Goal: Task Accomplishment & Management: Use online tool/utility

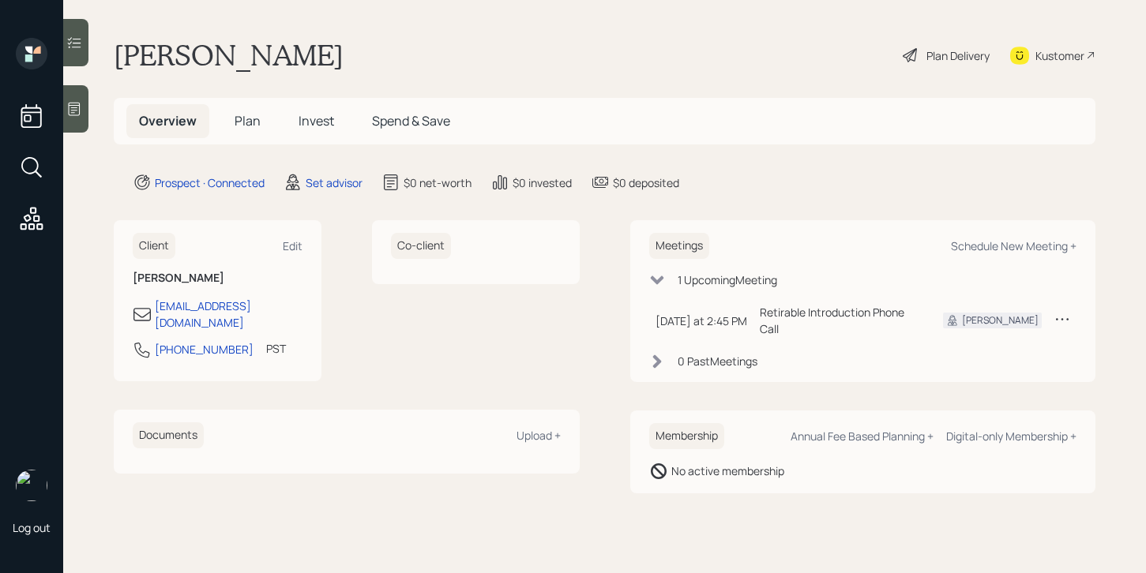
click at [66, 114] on div at bounding box center [75, 108] width 25 height 47
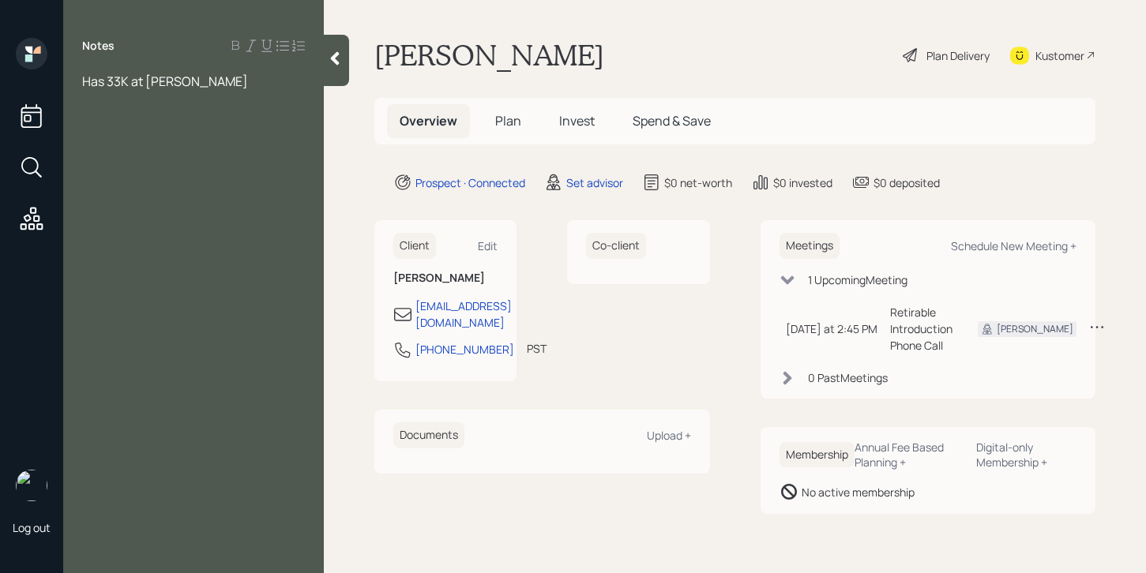
click at [164, 81] on span "Has 33K at schwab" at bounding box center [165, 81] width 166 height 17
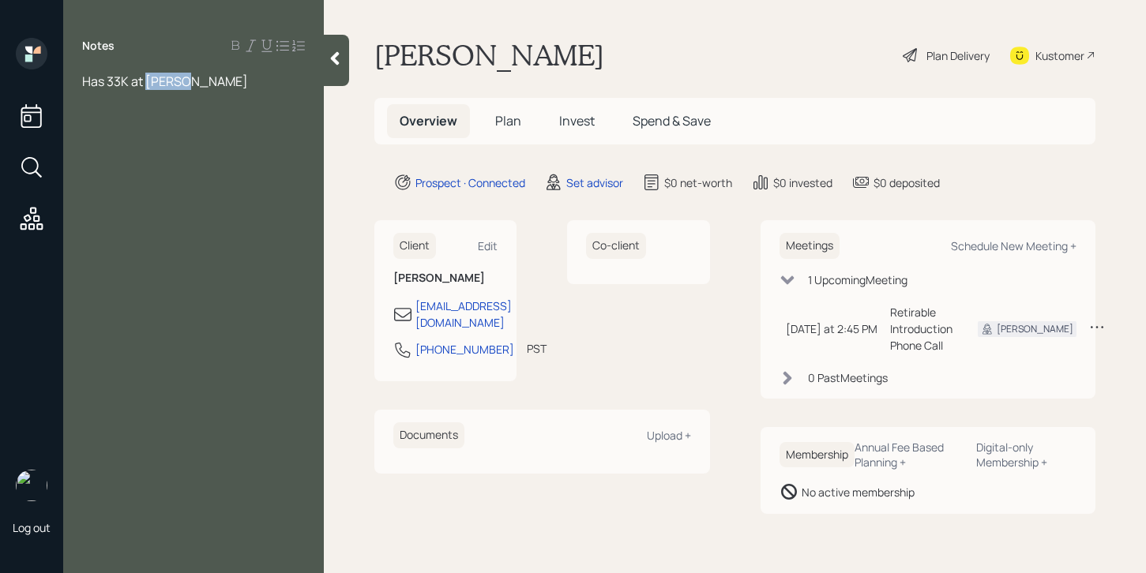
click at [151, 85] on span "Has 33K at schwab" at bounding box center [165, 81] width 166 height 17
click at [210, 77] on div "Has 33K at Schwab" at bounding box center [193, 81] width 223 height 17
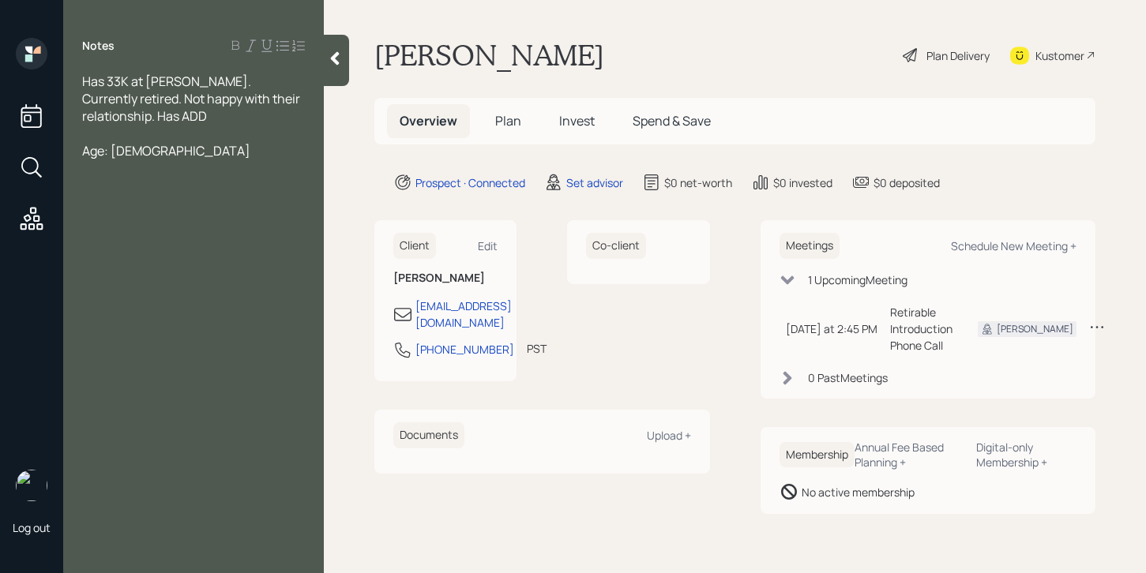
click at [170, 121] on div "Has 33K at Schwab. Currently retired. Not happy with their relationship. Has ADD" at bounding box center [193, 99] width 223 height 52
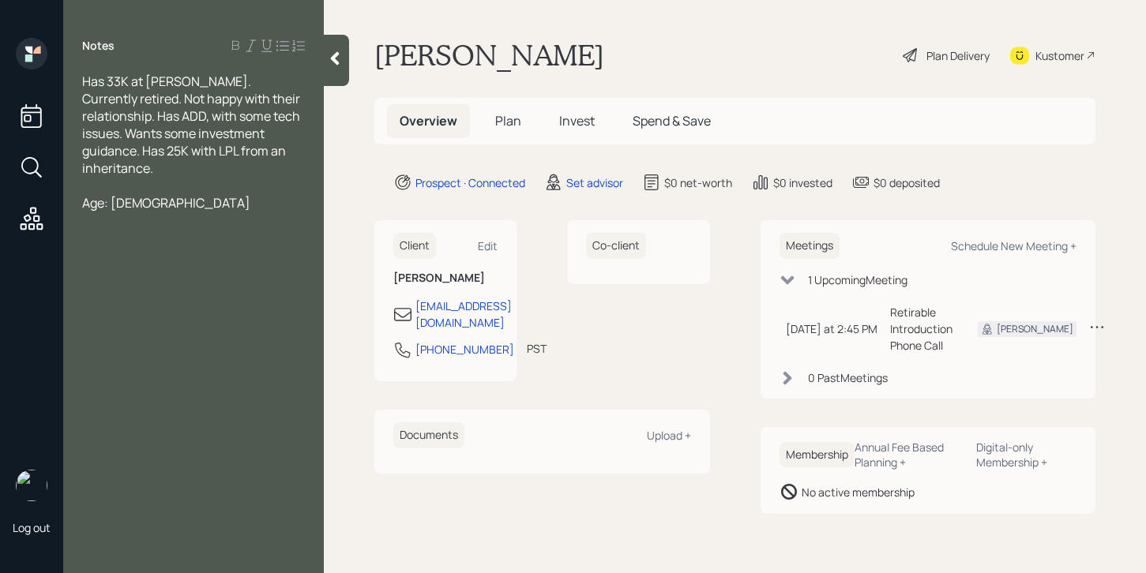
click at [192, 177] on div at bounding box center [193, 185] width 223 height 17
click at [193, 177] on div at bounding box center [193, 185] width 223 height 17
click at [193, 194] on div "Age: 64" at bounding box center [193, 202] width 223 height 17
click at [284, 152] on div "Has 33K at Schwab. Currently retired. Not happy with their relationship. Has AD…" at bounding box center [193, 125] width 223 height 104
click at [242, 194] on div "Age: 64;" at bounding box center [193, 202] width 223 height 17
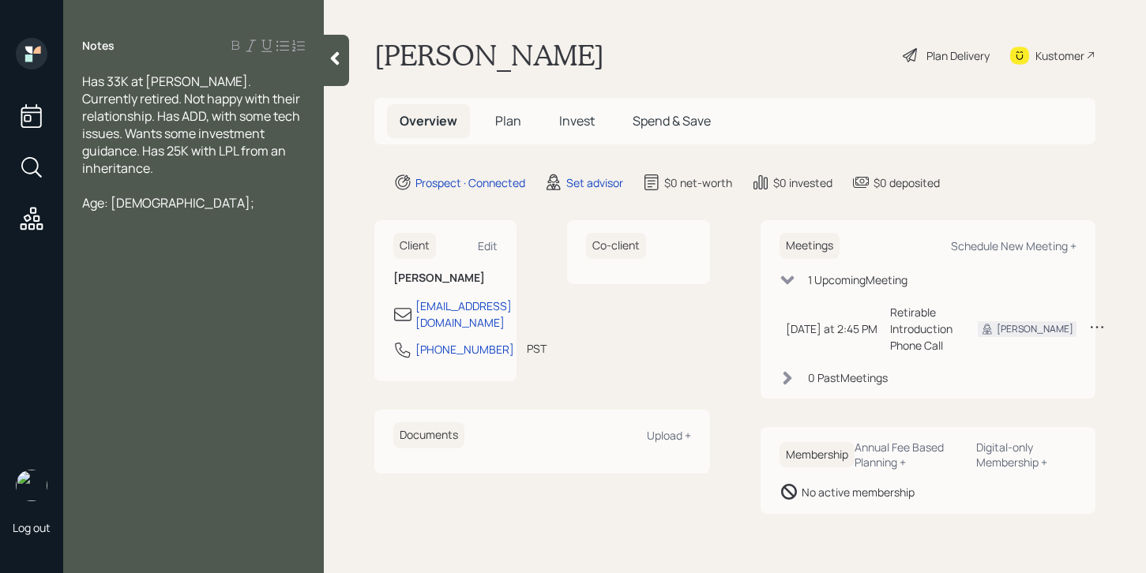
click at [291, 148] on div "Has 33K at Schwab. Currently retired. Not happy with their relationship. Has AD…" at bounding box center [193, 125] width 223 height 104
click at [131, 246] on span "Age: 64;" at bounding box center [168, 254] width 172 height 17
click at [154, 246] on div "Age: 64;" at bounding box center [193, 254] width 223 height 17
click at [125, 246] on span "Age: 64;" at bounding box center [168, 254] width 172 height 17
click at [135, 246] on div "Age: 64;" at bounding box center [193, 254] width 223 height 17
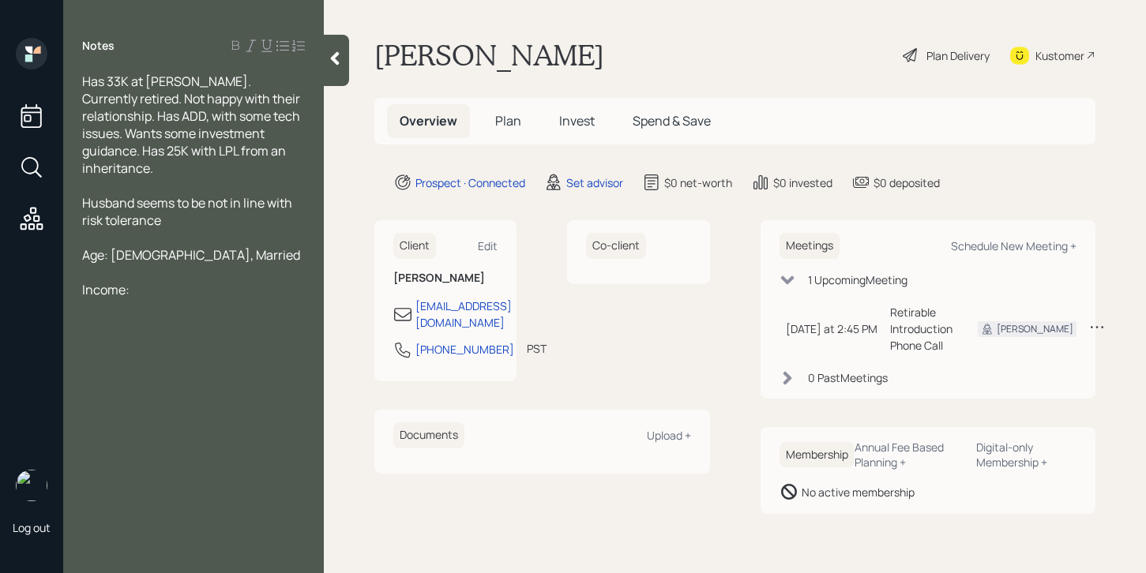
click at [184, 203] on div "Husband seems to be not in line with risk tolerance" at bounding box center [193, 211] width 223 height 35
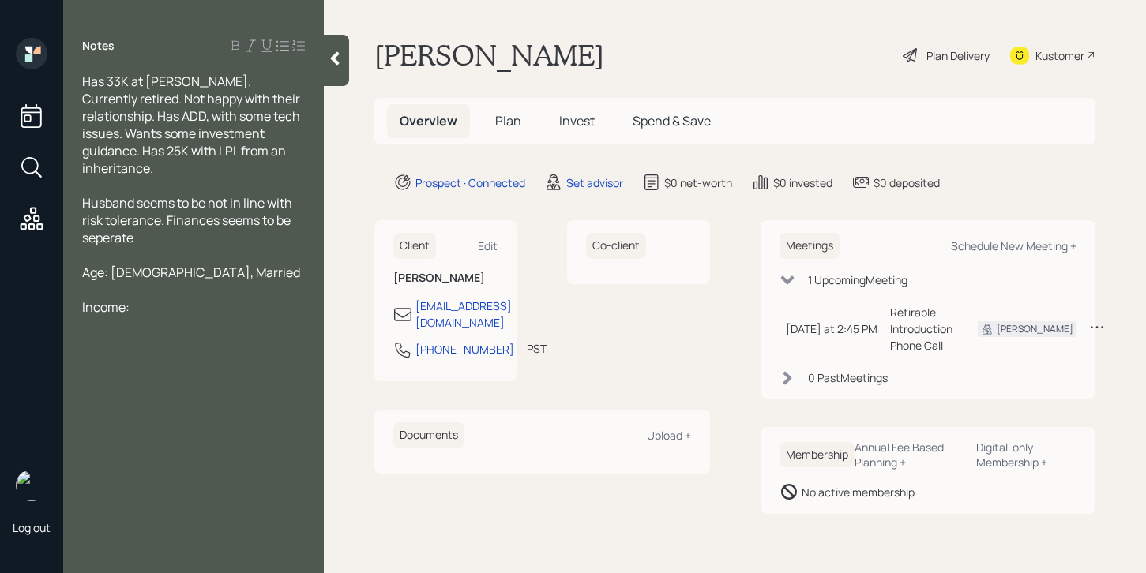
click at [156, 246] on div at bounding box center [193, 254] width 223 height 17
click at [145, 351] on div at bounding box center [193, 359] width 223 height 17
click at [145, 333] on div "Income:" at bounding box center [193, 341] width 223 height 17
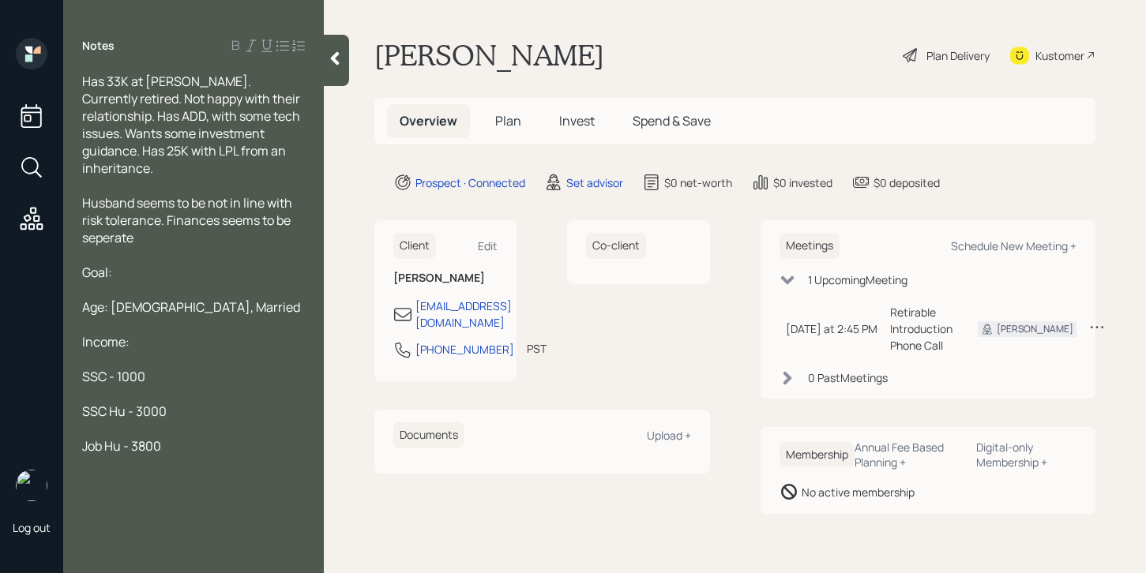
click at [156, 368] on div "SSC - 1000" at bounding box center [193, 376] width 223 height 17
click at [168, 403] on div "SSC Hu - 3000" at bounding box center [193, 411] width 223 height 17
click at [169, 455] on div at bounding box center [193, 463] width 223 height 17
click at [161, 351] on div at bounding box center [193, 359] width 223 height 17
click at [161, 368] on div "SSC - 1000" at bounding box center [193, 376] width 223 height 17
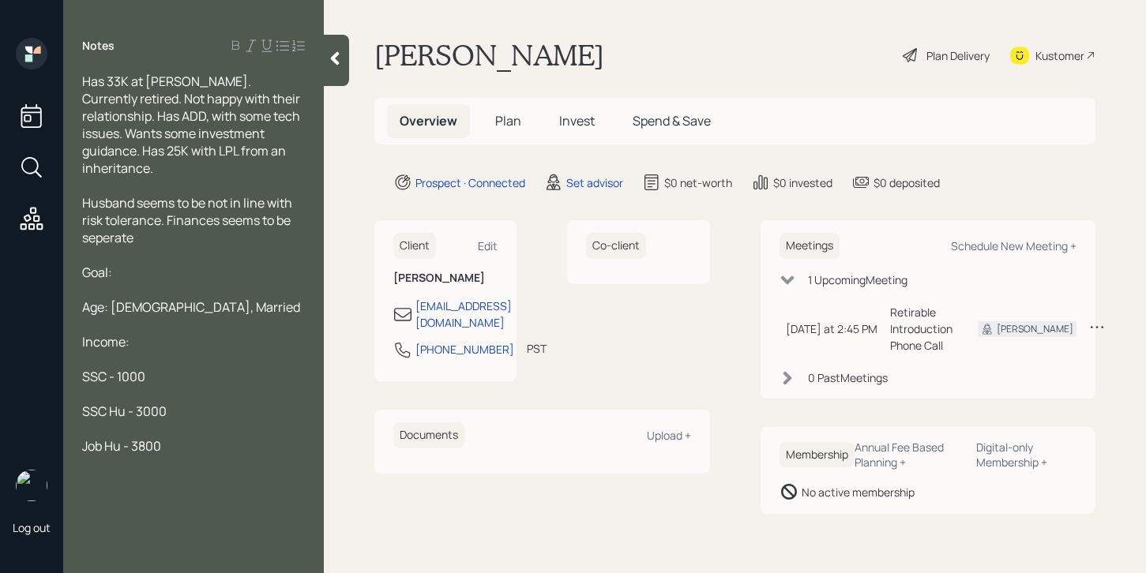
click at [170, 420] on div at bounding box center [193, 428] width 223 height 17
click at [170, 438] on div "Job Hu - 3800" at bounding box center [193, 446] width 223 height 17
click at [170, 403] on div "SSC Hu - 3000" at bounding box center [193, 411] width 223 height 17
click at [164, 368] on div "SSC - 1000" at bounding box center [193, 376] width 223 height 17
click at [168, 403] on div "SSC Hu - 3000" at bounding box center [193, 411] width 223 height 17
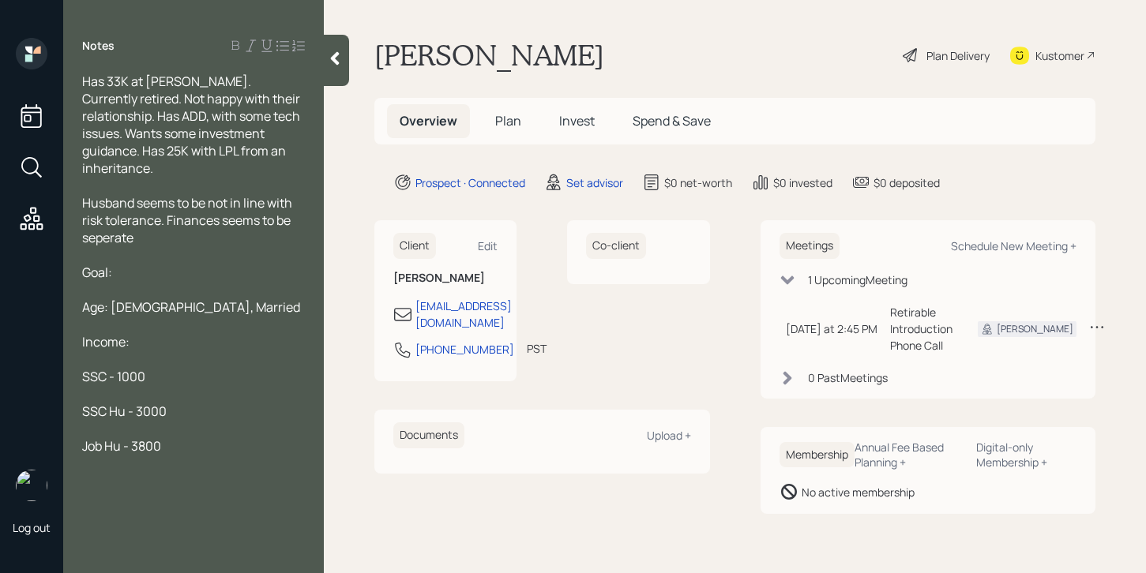
click at [168, 438] on div "Job Hu - 3800" at bounding box center [193, 446] width 223 height 17
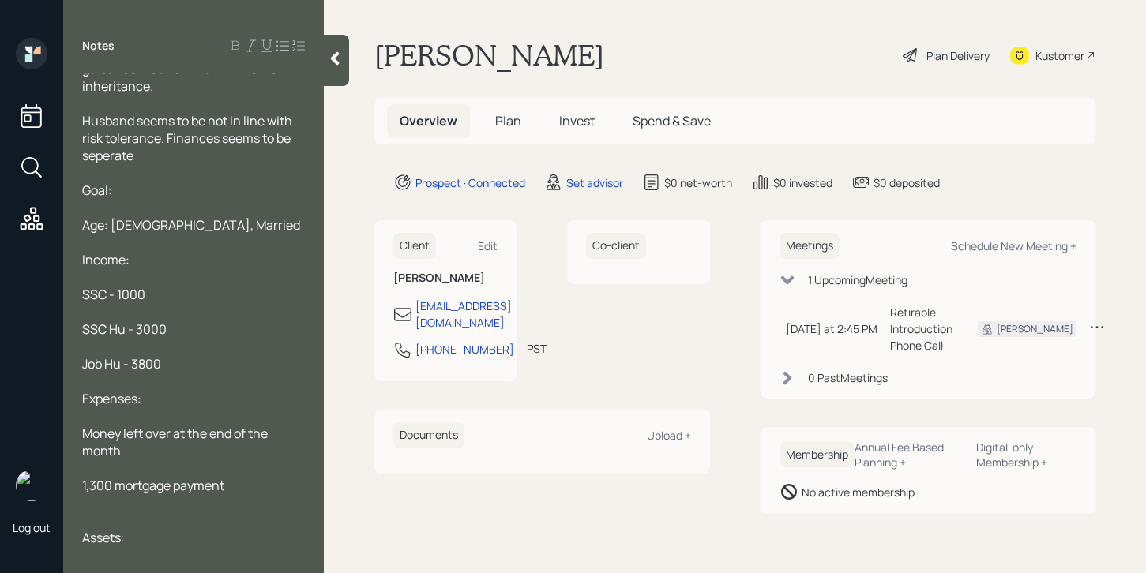
scroll to position [100, 0]
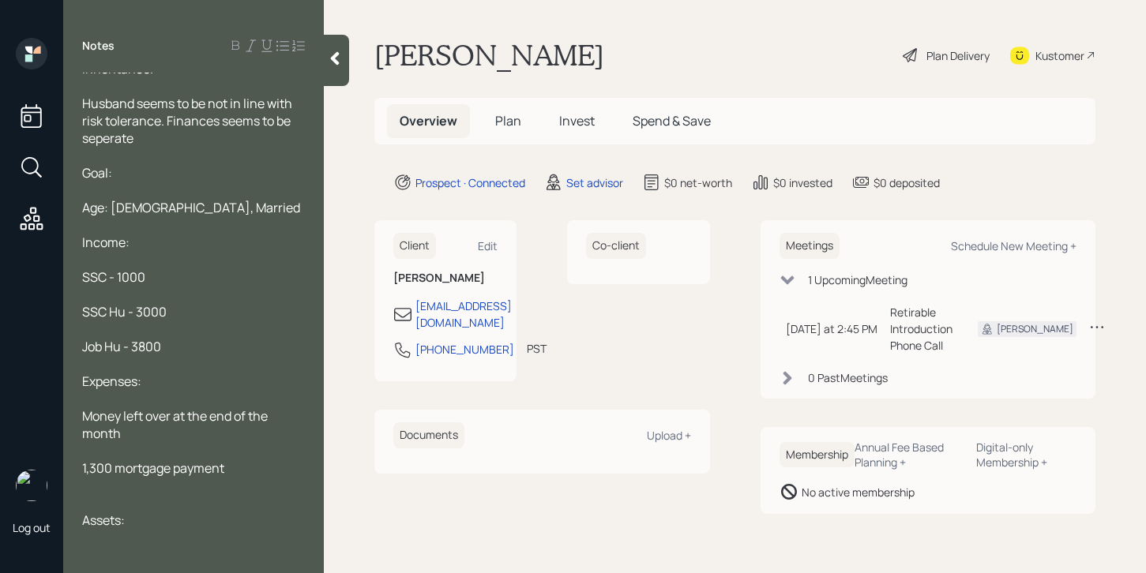
click at [126, 199] on span "Age: 64, Married" at bounding box center [191, 207] width 218 height 17
click at [130, 199] on span "Age: 64, Married" at bounding box center [191, 207] width 218 height 17
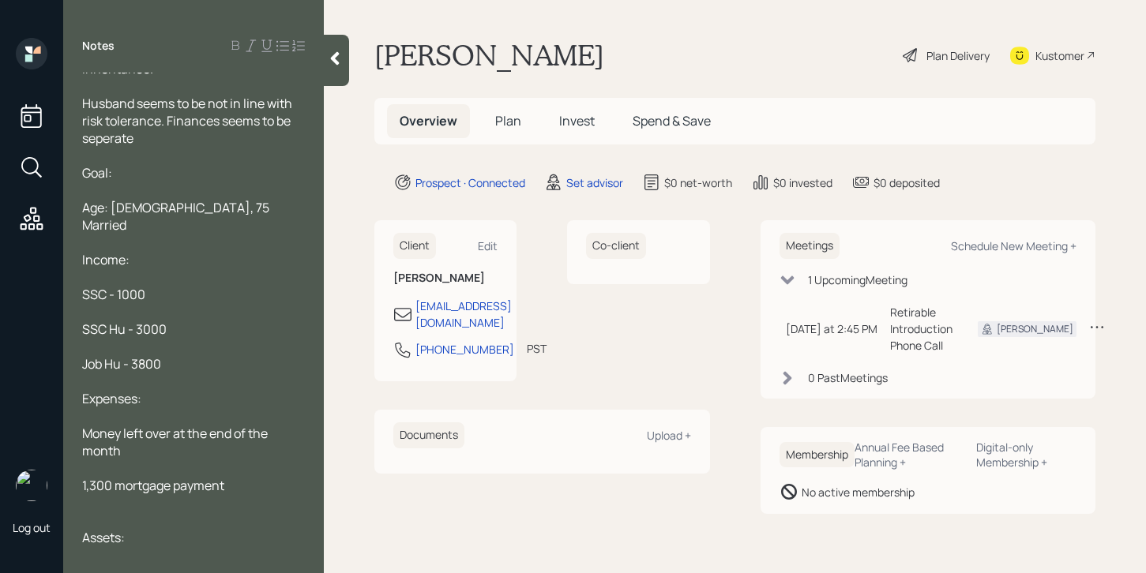
click at [165, 529] on div "Assets:" at bounding box center [193, 537] width 223 height 17
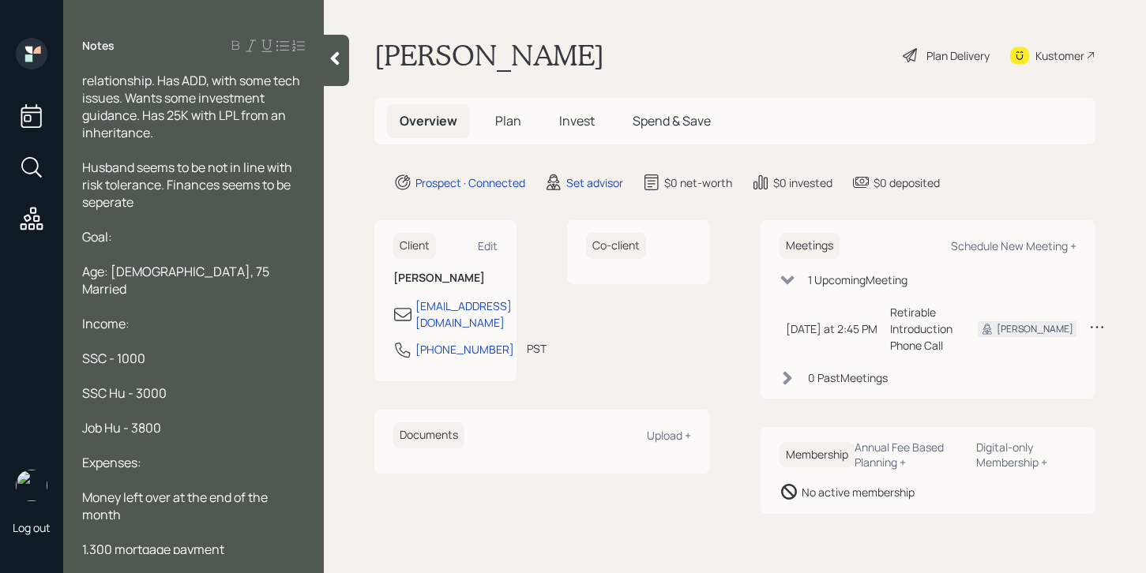
scroll to position [0, 0]
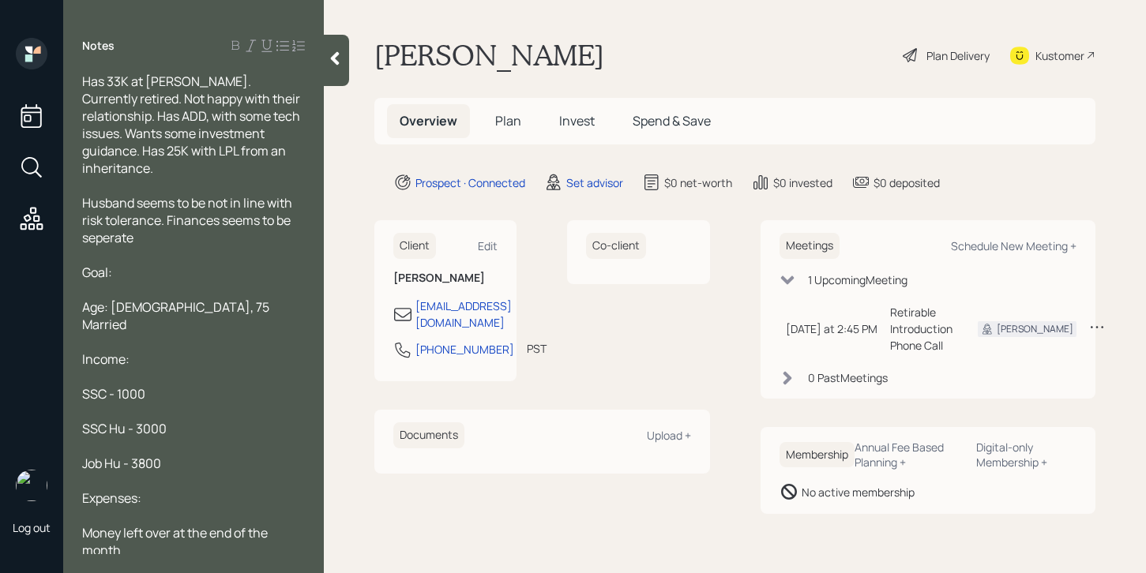
click at [116, 223] on span "Husband seems to be not in line with risk tolerance. Finances seems to be seper…" at bounding box center [188, 220] width 212 height 52
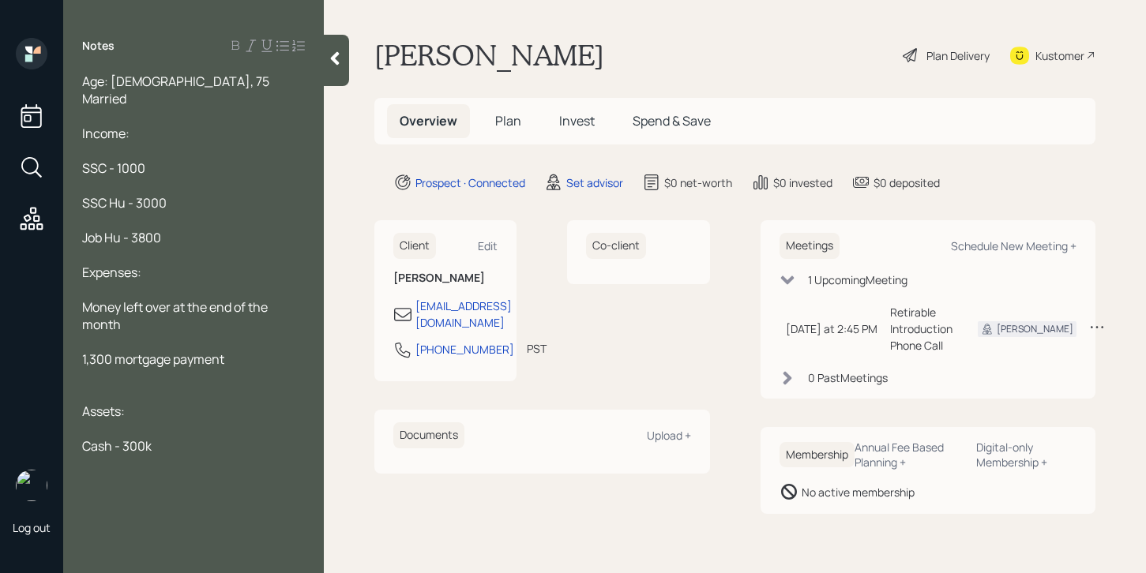
scroll to position [229, 0]
click at [133, 469] on div at bounding box center [193, 477] width 223 height 17
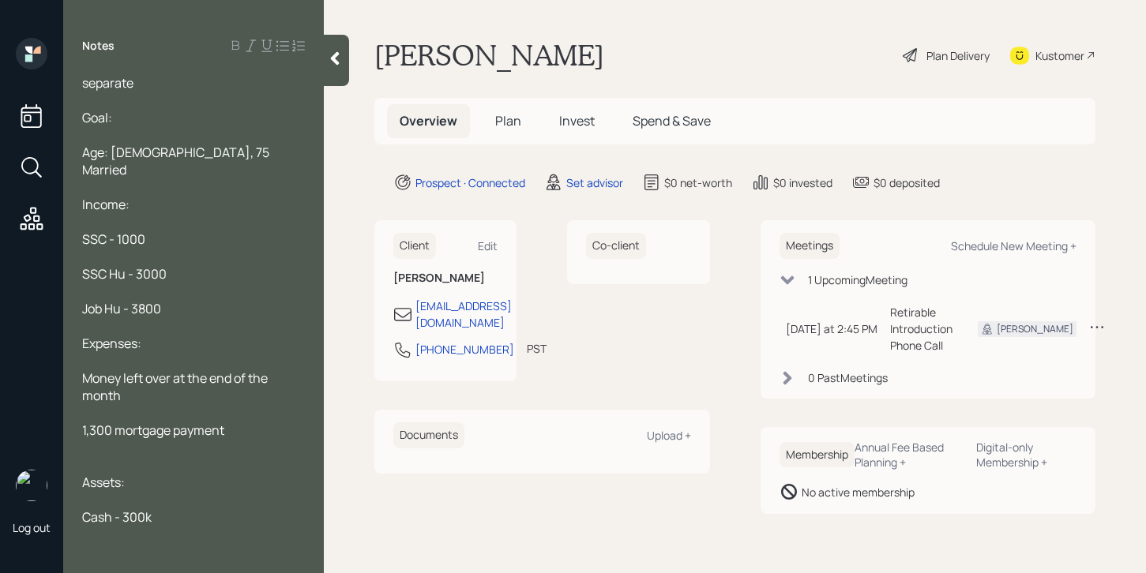
scroll to position [0, 0]
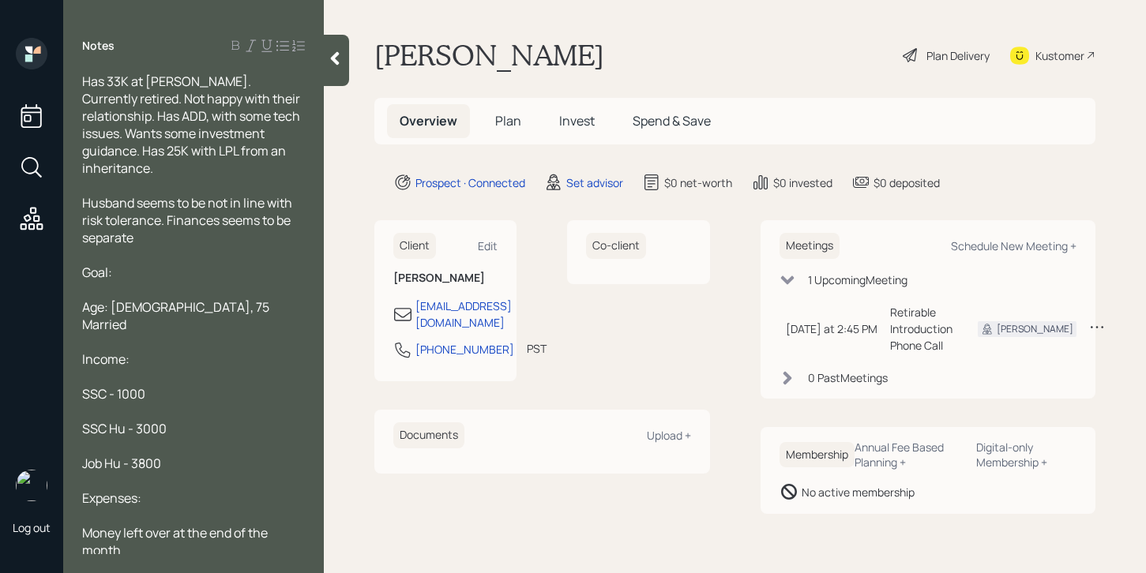
click at [209, 299] on div "Age: 64, 75 Married" at bounding box center [193, 316] width 223 height 35
click at [196, 299] on span "Age: 64, 75 Married 2 Children" at bounding box center [177, 316] width 190 height 35
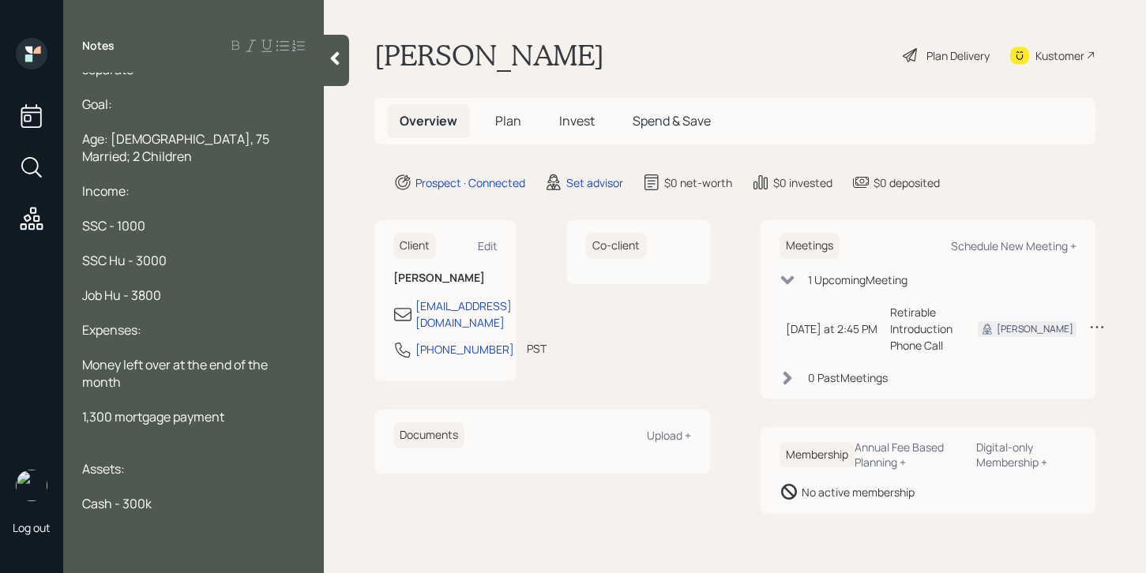
scroll to position [230, 0]
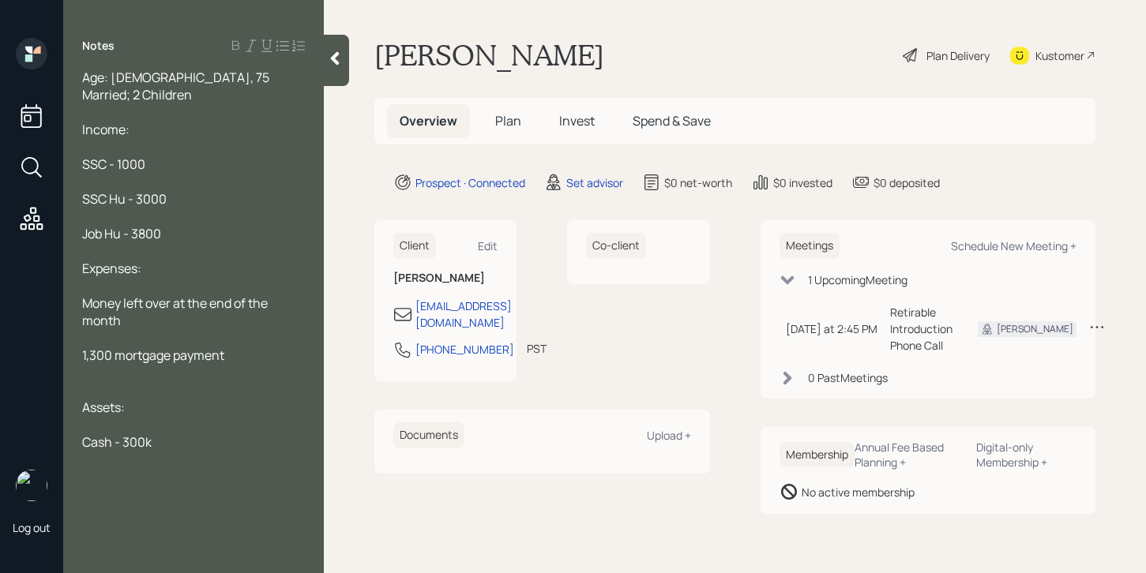
click at [182, 434] on div "Cash - 300k" at bounding box center [193, 442] width 223 height 17
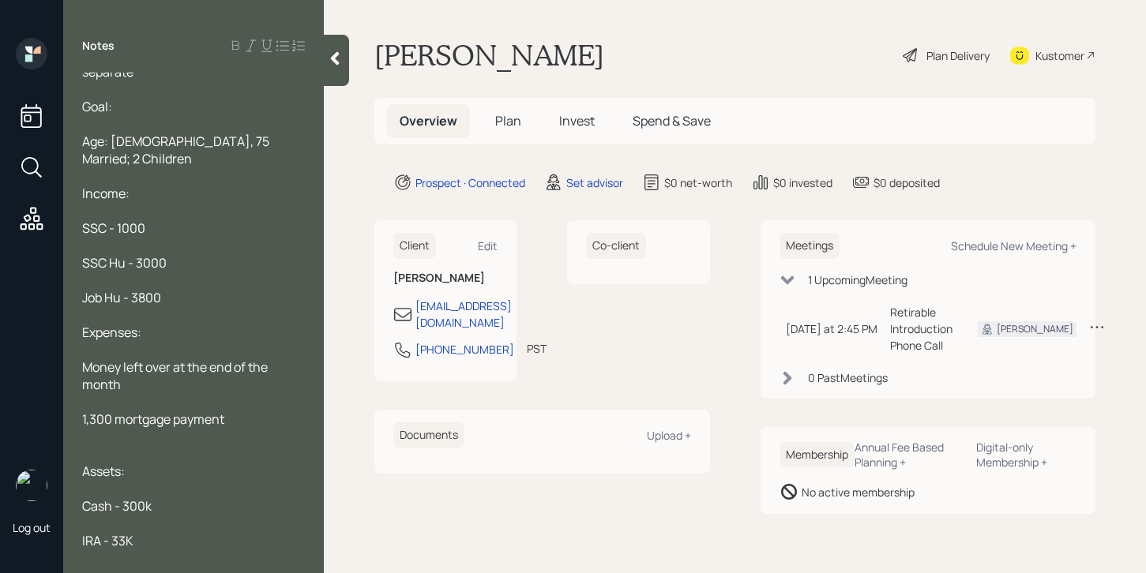
scroll to position [167, 0]
click at [106, 531] on span "IRA - 33K" at bounding box center [107, 539] width 51 height 17
click at [102, 531] on span "IRA - 33K" at bounding box center [107, 539] width 51 height 17
click at [170, 531] on div "[PERSON_NAME] - 33K" at bounding box center [193, 539] width 223 height 17
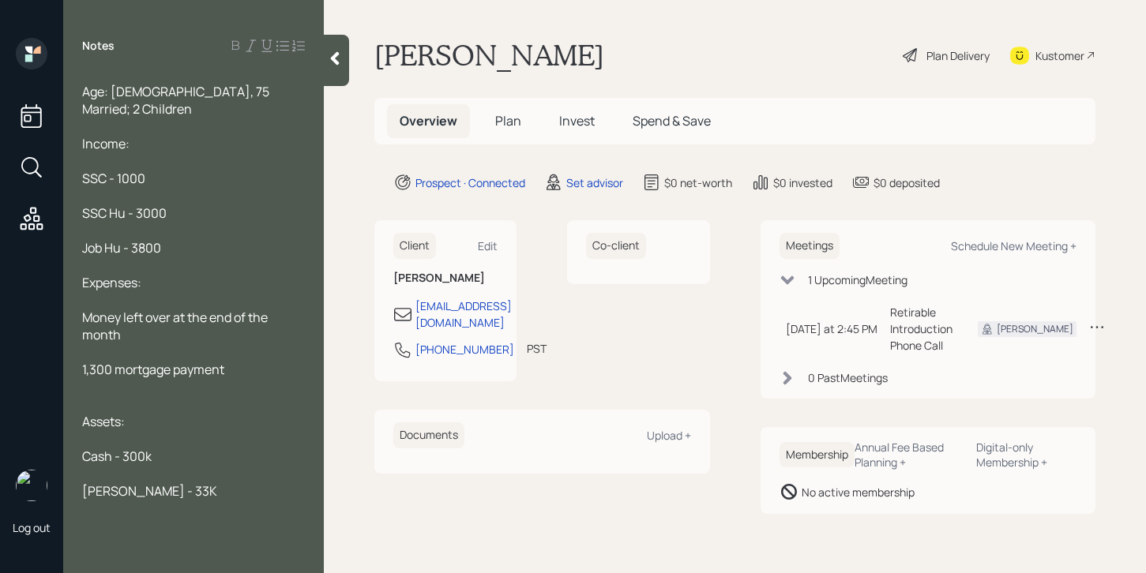
scroll to position [213, 0]
click at [145, 450] on span "Cash - 300k" at bounding box center [117, 458] width 70 height 17
click at [164, 520] on div "LPL - 30K" at bounding box center [193, 528] width 223 height 17
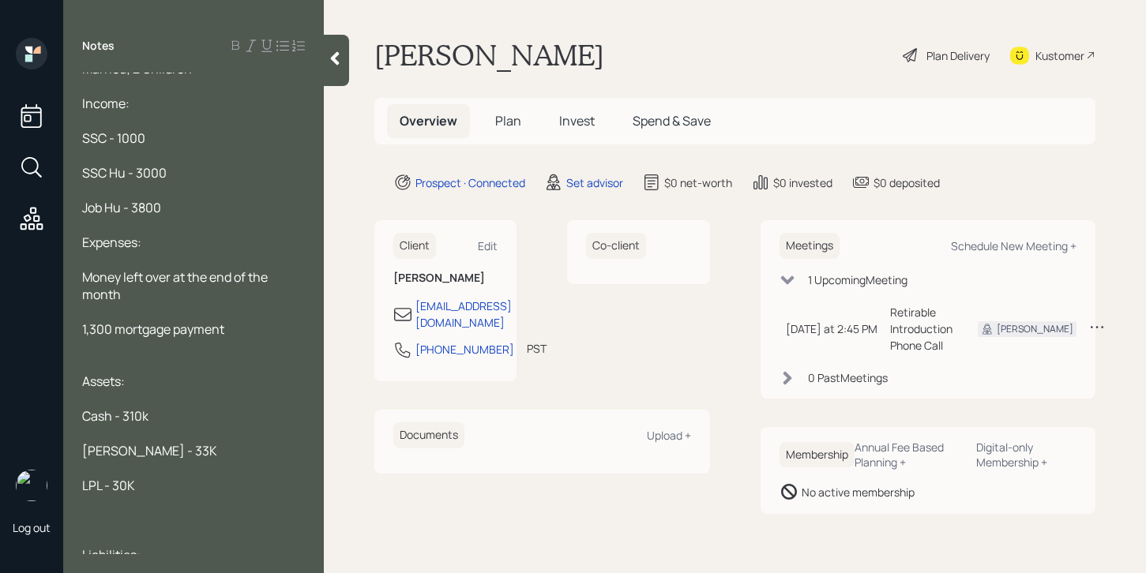
scroll to position [273, 0]
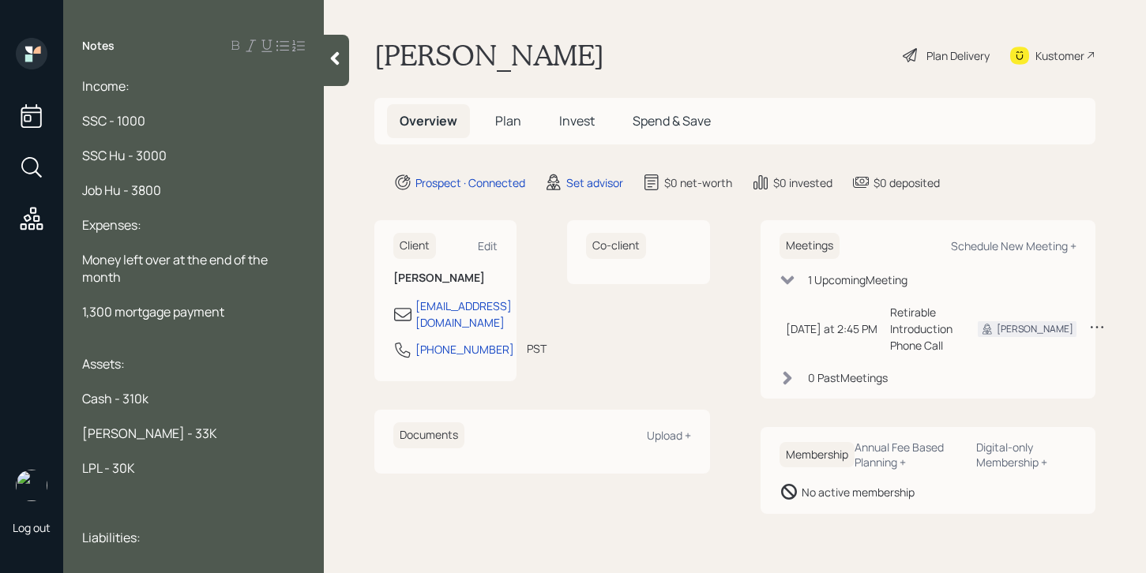
click at [179, 460] on div "LPL - 30K" at bounding box center [193, 468] width 223 height 17
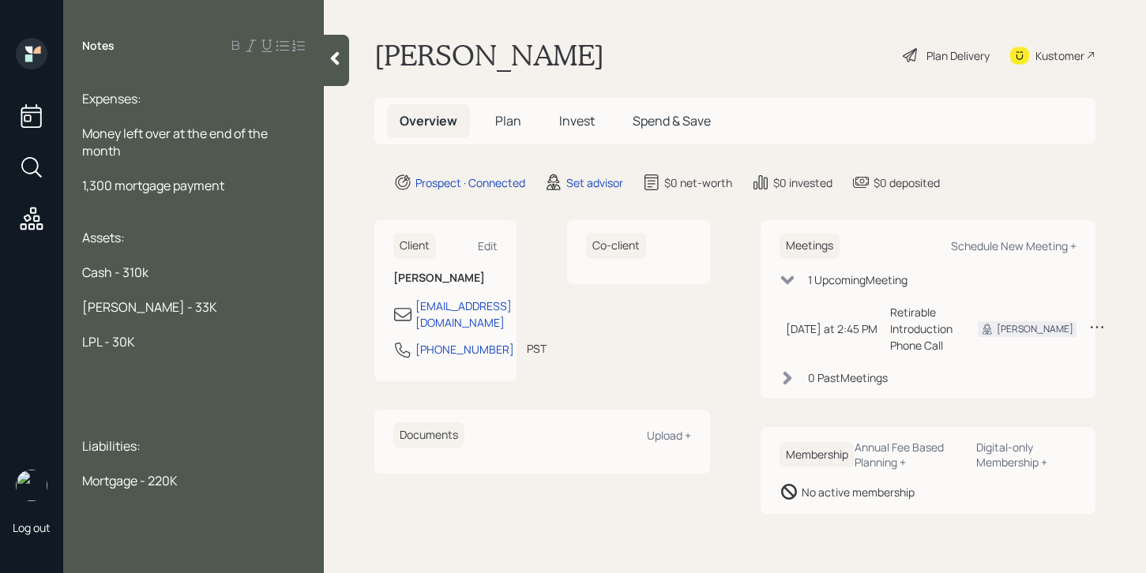
scroll to position [473, 0]
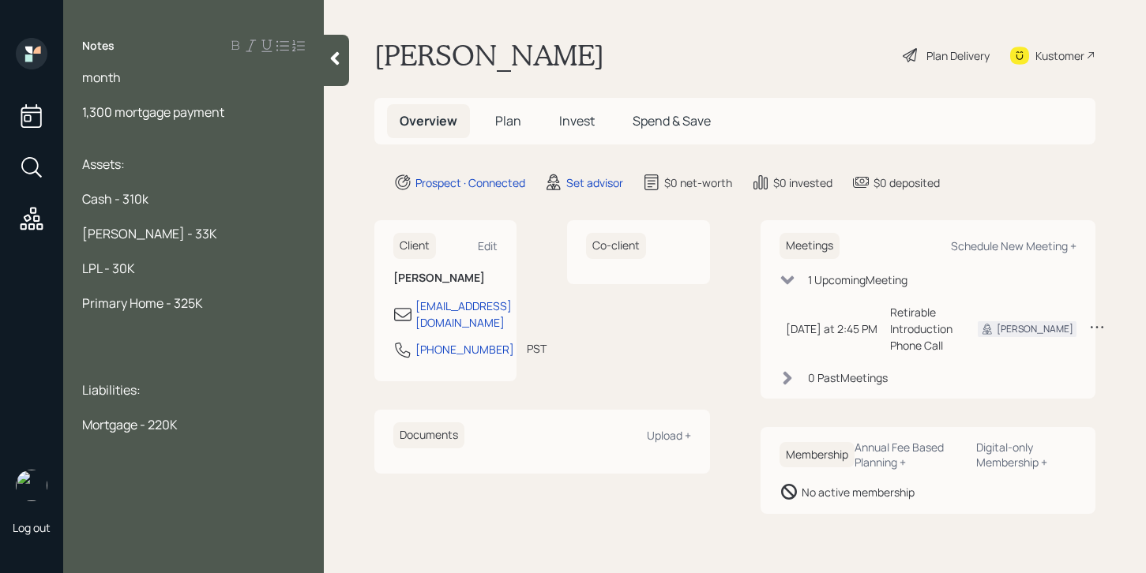
click at [136, 347] on div at bounding box center [193, 355] width 223 height 17
click at [123, 329] on div at bounding box center [193, 337] width 223 height 17
click at [224, 416] on div at bounding box center [193, 424] width 223 height 17
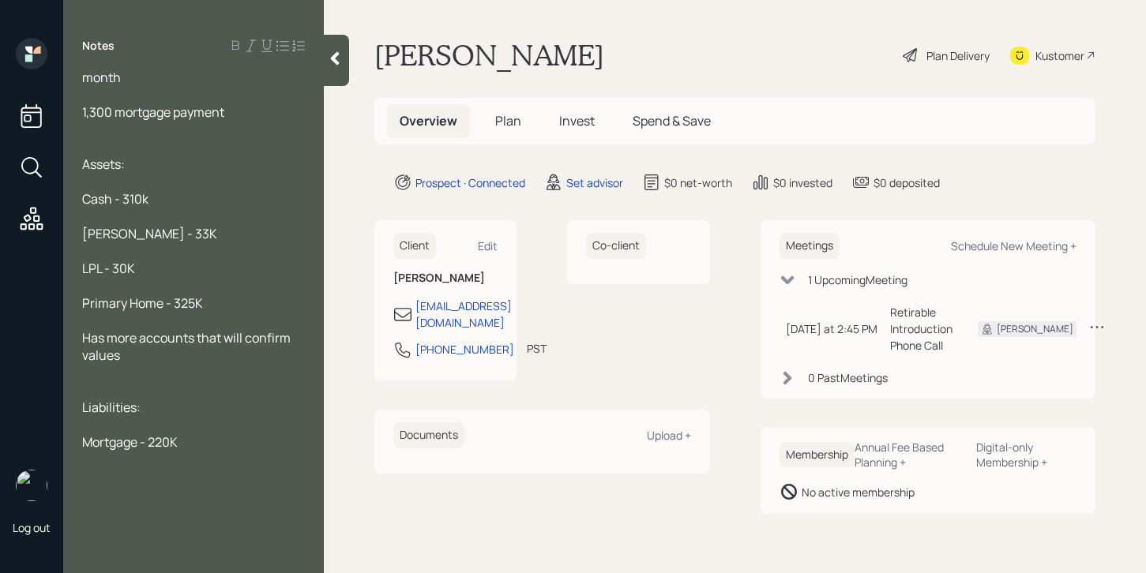
click at [224, 434] on div "Mortgage - 220K" at bounding box center [193, 442] width 223 height 17
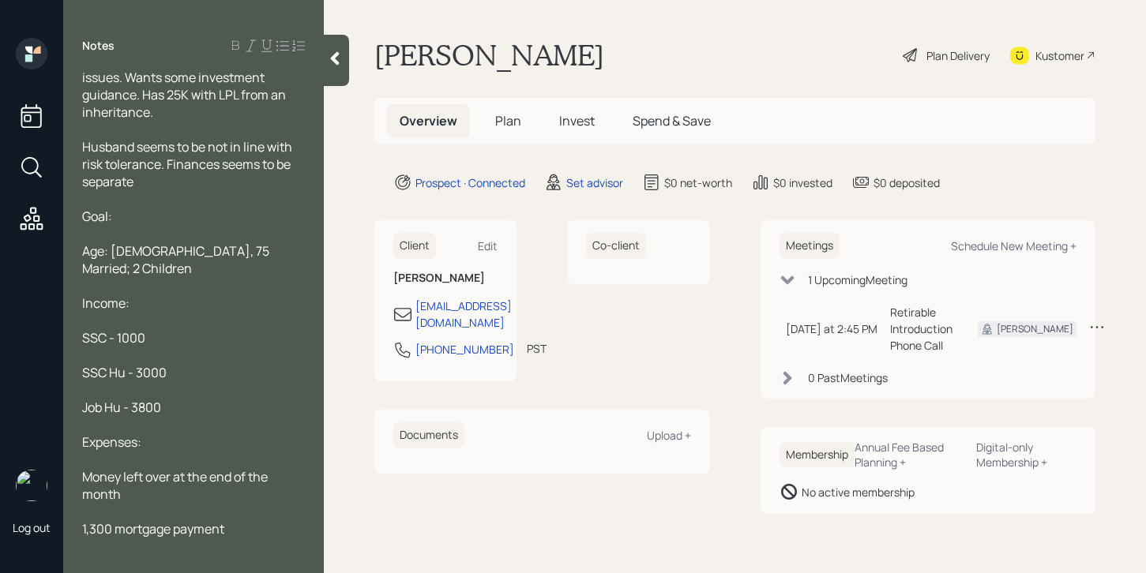
scroll to position [0, 0]
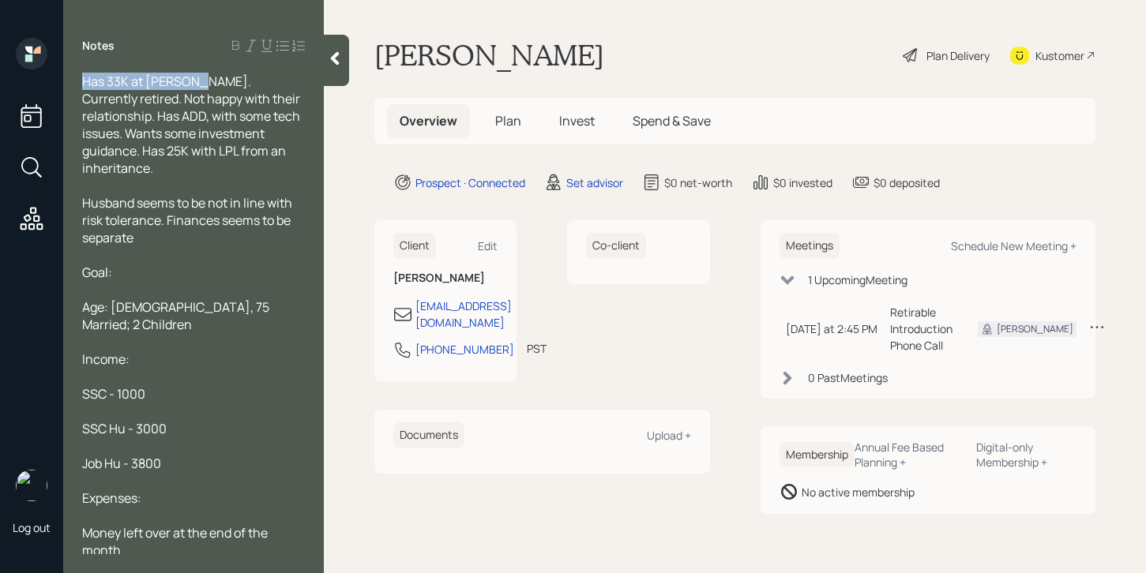
drag, startPoint x: 197, startPoint y: 78, endPoint x: 37, endPoint y: 66, distance: 160.8
click at [37, 66] on div "Log out Notes Has 33K at Schwab. Currently retired. Not happy with their relati…" at bounding box center [573, 286] width 1146 height 573
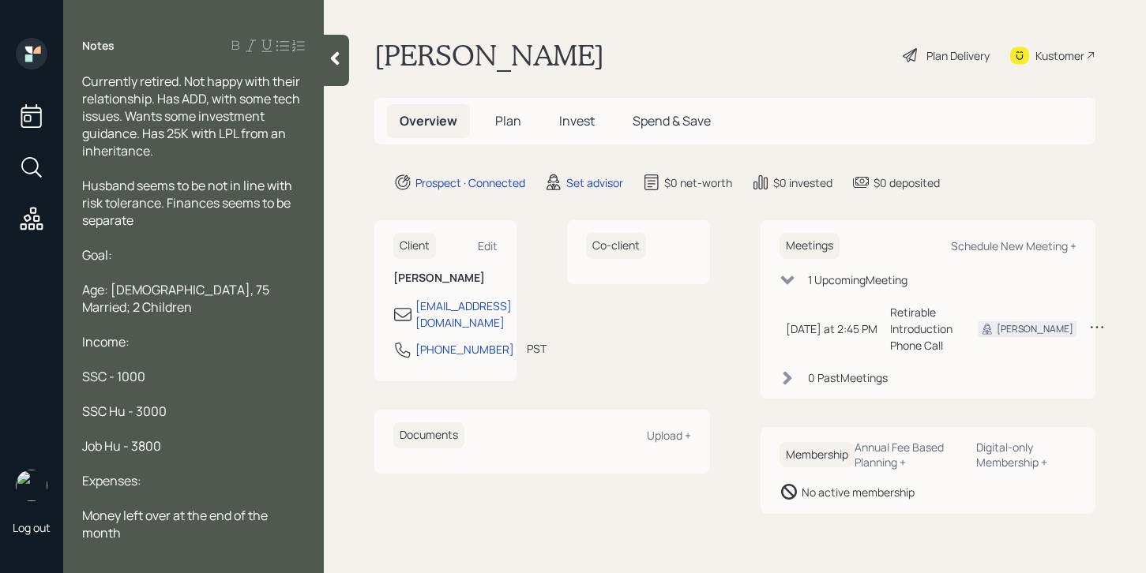
click at [151, 103] on span "Currently retired. Not happy with their relationship. Has ADD, with some tech i…" at bounding box center [192, 116] width 220 height 87
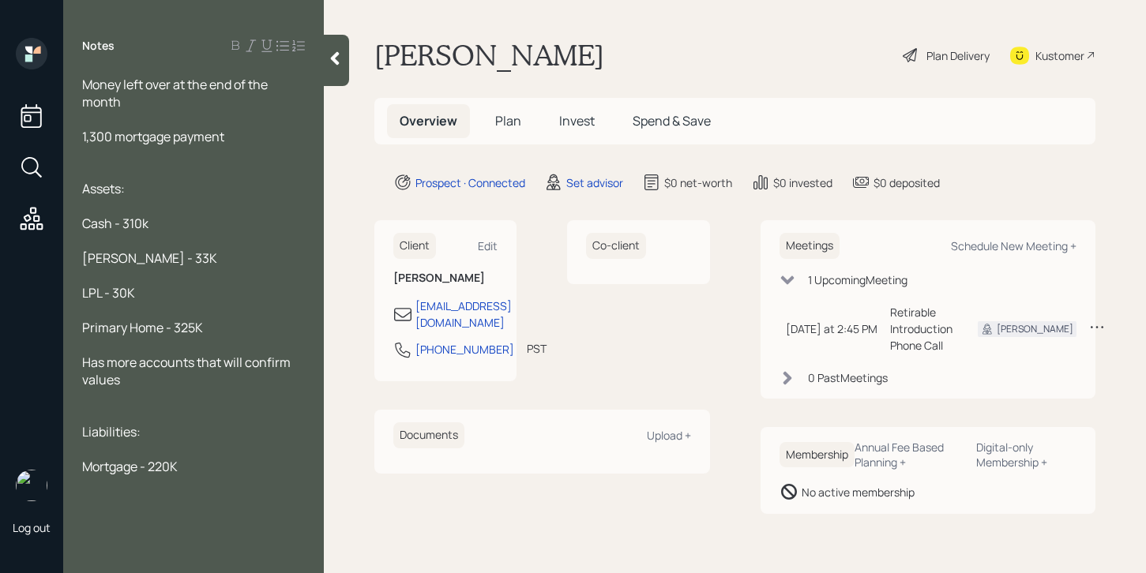
scroll to position [508, 0]
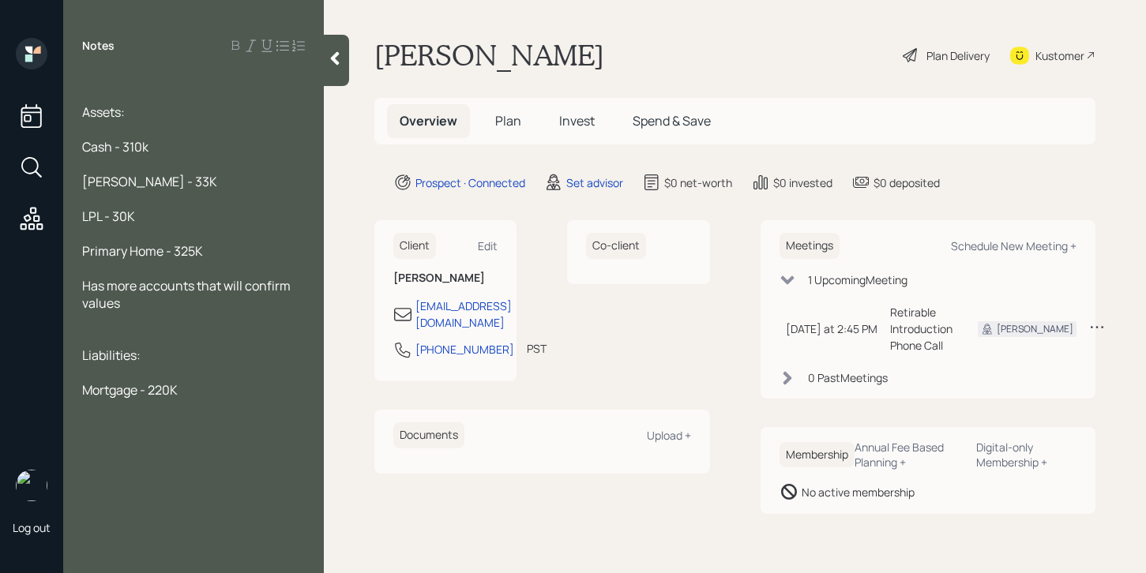
click at [199, 364] on div at bounding box center [193, 372] width 223 height 17
click at [200, 364] on div at bounding box center [193, 372] width 223 height 17
click at [199, 382] on div "Mortgage - 220K" at bounding box center [193, 390] width 223 height 17
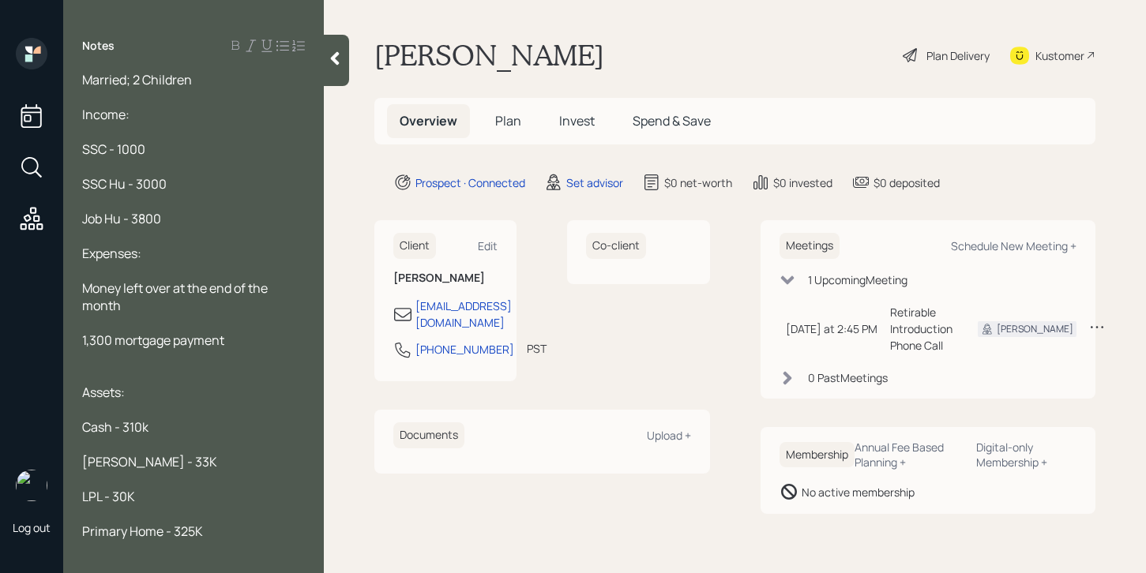
scroll to position [0, 0]
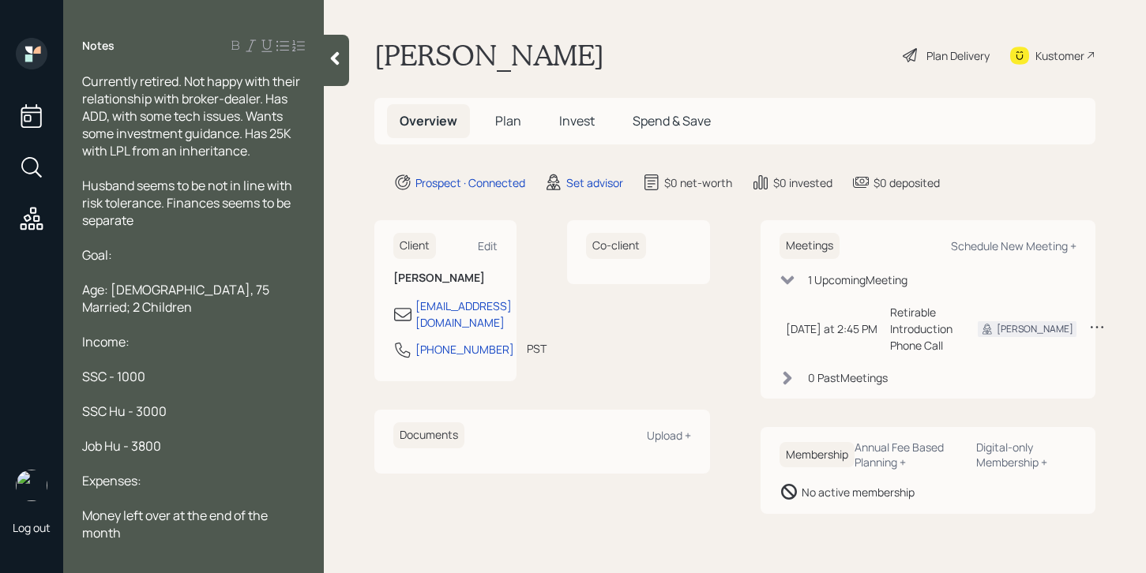
click at [335, 55] on icon at bounding box center [335, 58] width 9 height 13
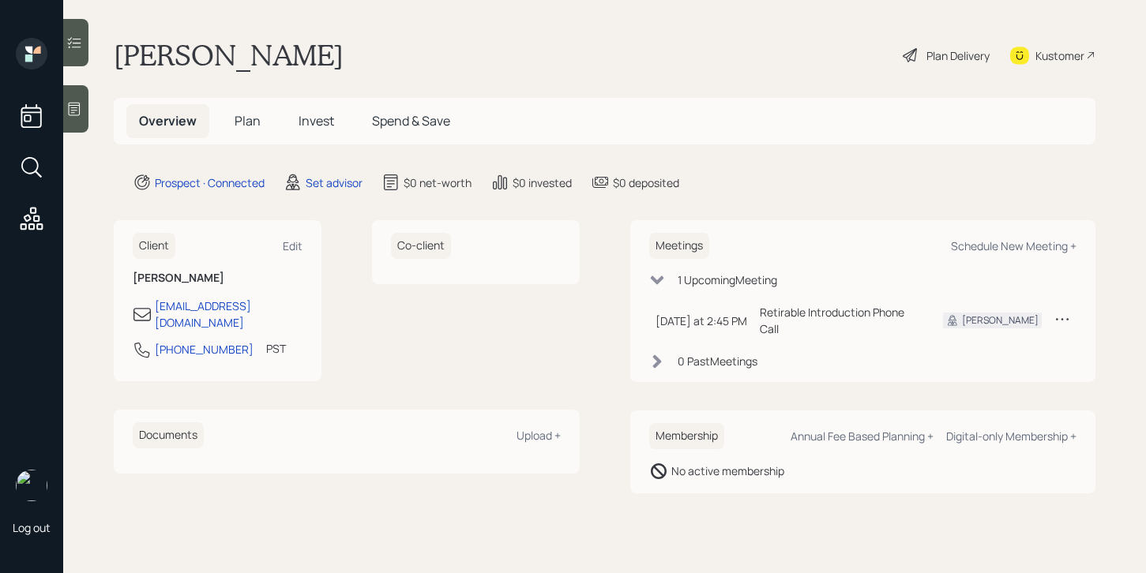
click at [83, 113] on div at bounding box center [75, 108] width 25 height 47
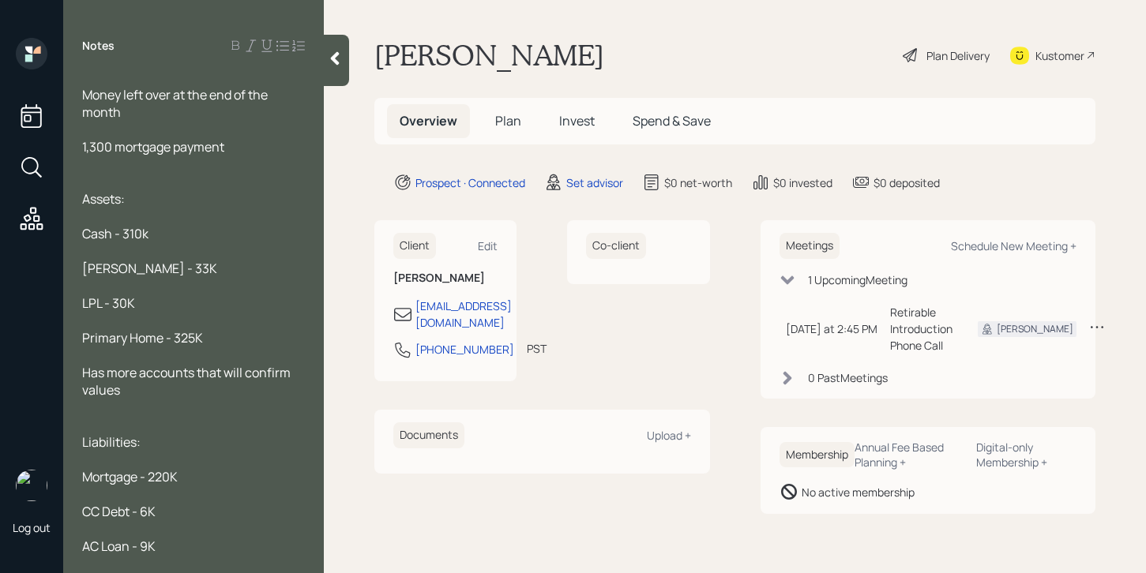
scroll to position [438, 0]
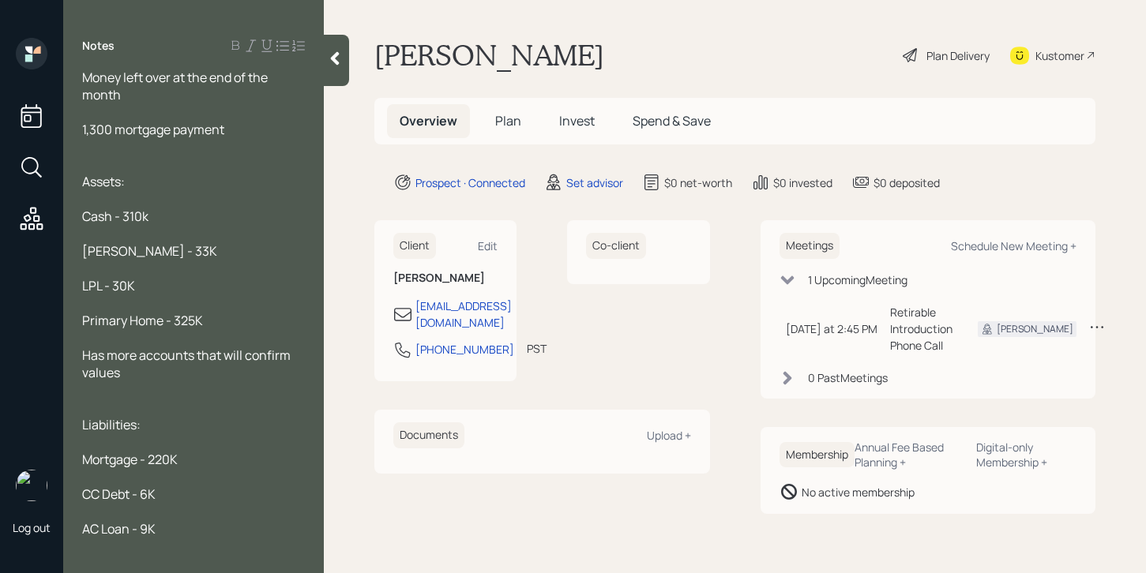
click at [345, 58] on div at bounding box center [336, 60] width 25 height 51
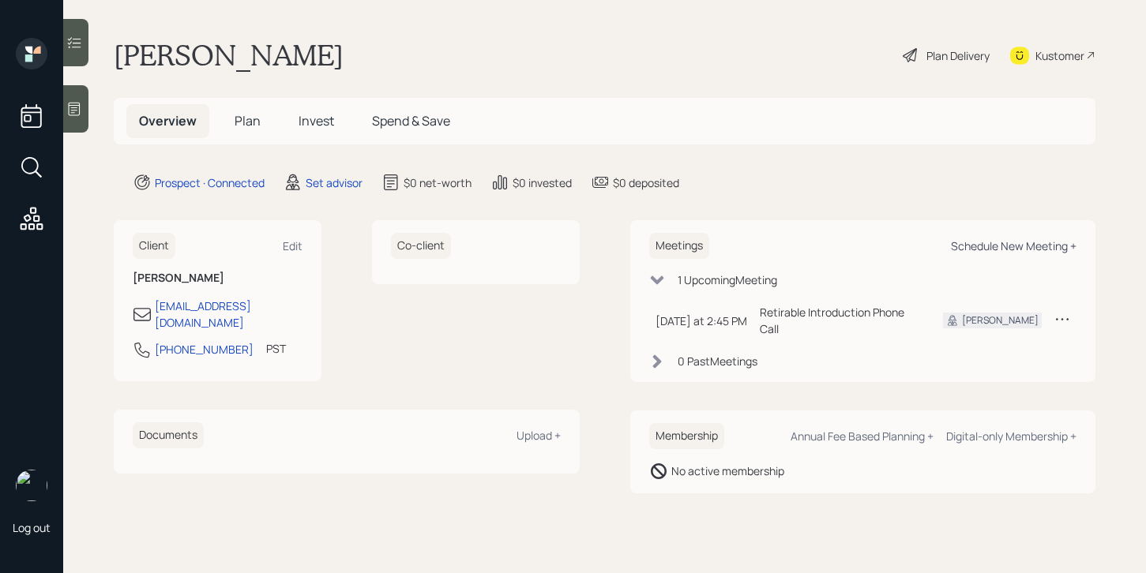
click at [1026, 245] on div "Schedule New Meeting +" at bounding box center [1014, 246] width 126 height 15
select select "round-robin"
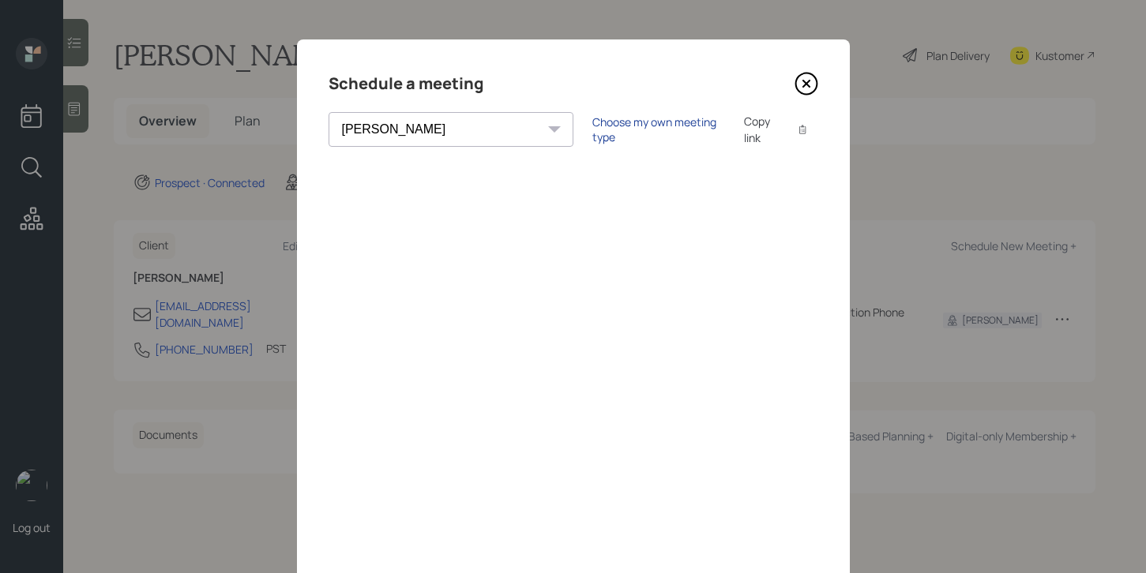
click at [592, 125] on div "Choose my own meeting type" at bounding box center [658, 130] width 133 height 30
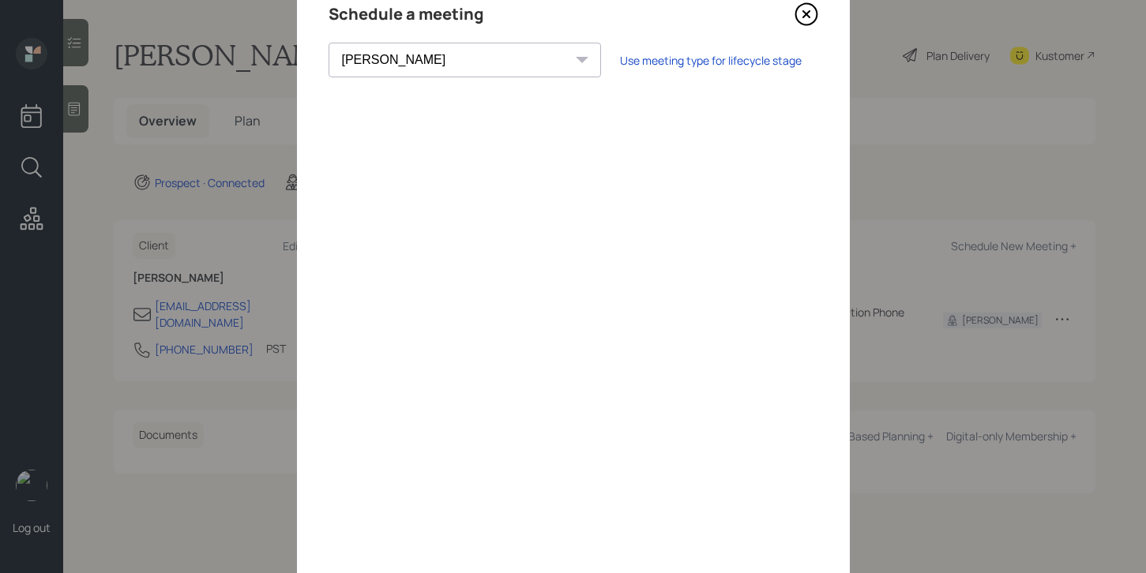
scroll to position [137, 0]
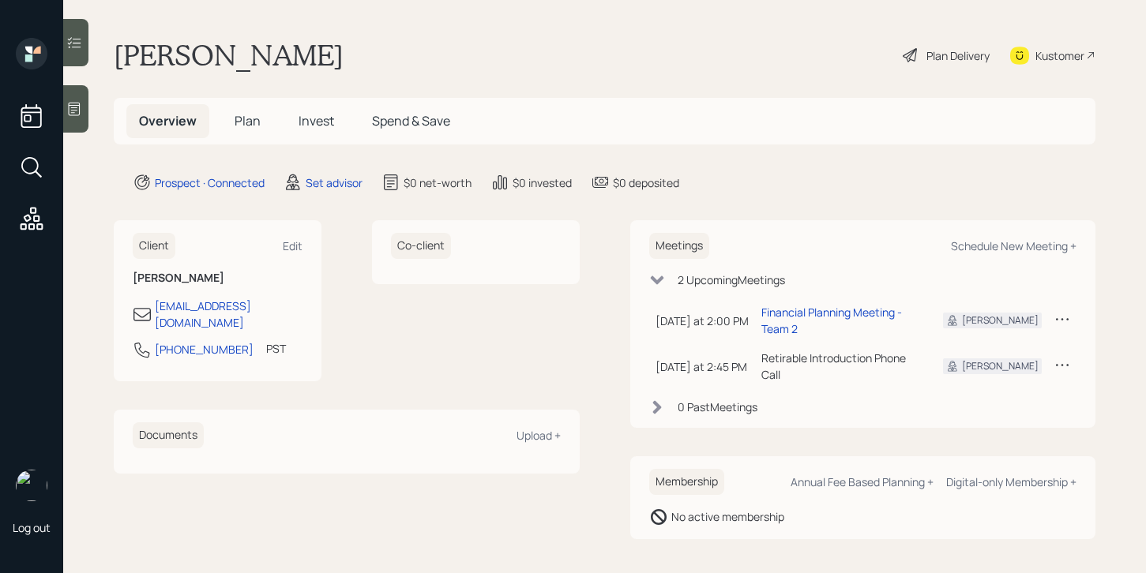
click at [81, 119] on div at bounding box center [75, 108] width 25 height 47
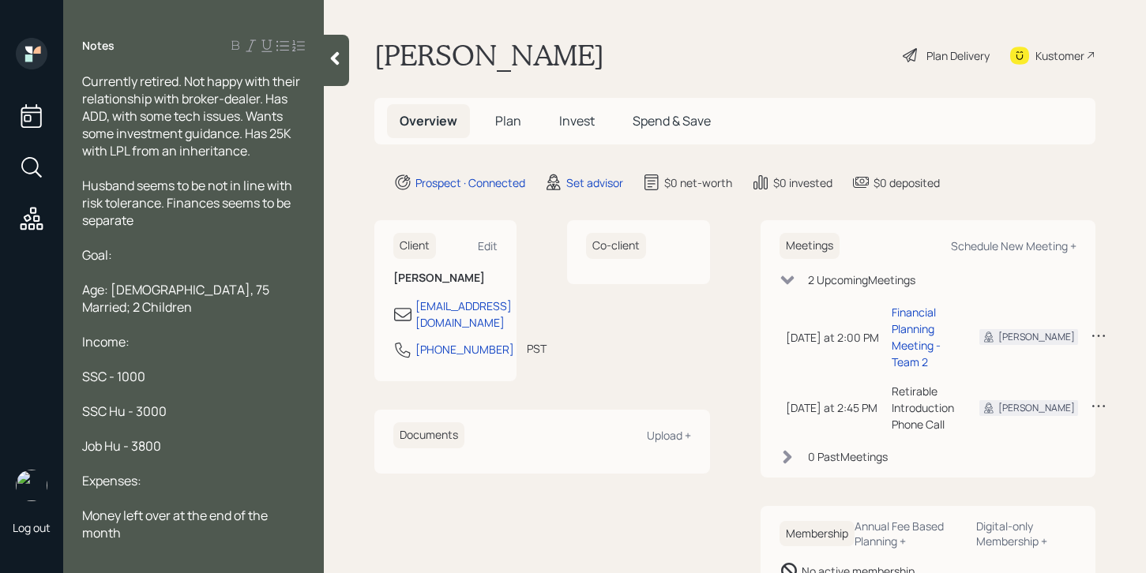
click at [238, 130] on span "Currently retired. Not happy with their relationship with broker-dealer. Has AD…" at bounding box center [192, 116] width 220 height 87
drag, startPoint x: 260, startPoint y: 155, endPoint x: 248, endPoint y: 133, distance: 25.1
click at [248, 133] on div "Currently retired. Not happy with their relationship with broker-dealer. Has AD…" at bounding box center [193, 116] width 223 height 87
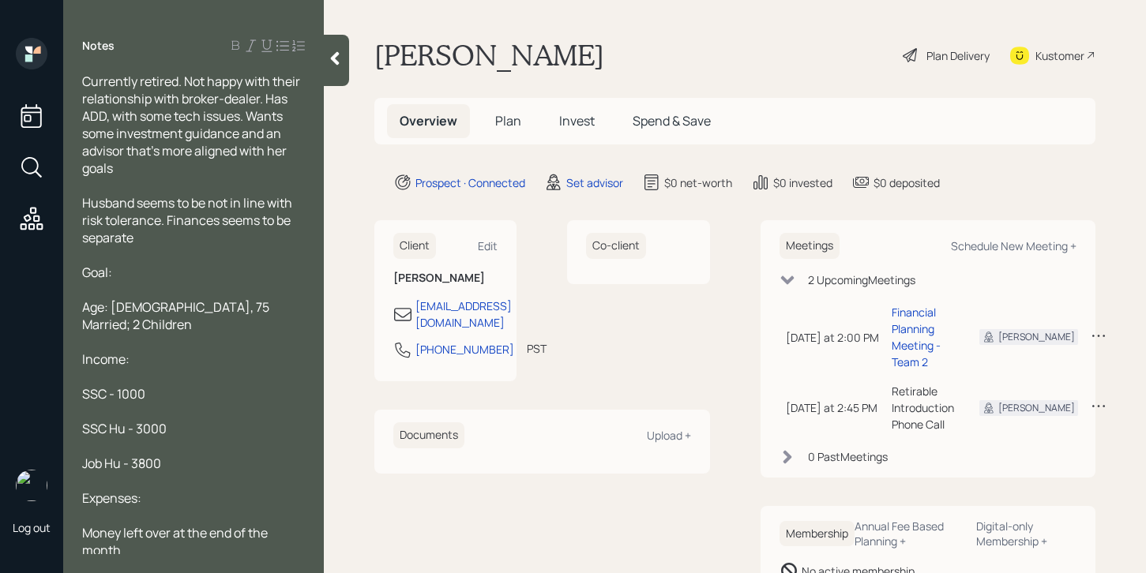
click at [201, 223] on span "Husband seems to be not in line with risk tolerance. Finances seems to be separ…" at bounding box center [188, 220] width 212 height 52
click at [201, 239] on div "Husband seems to be not in line with risk tolerance. Finances seems to be separ…" at bounding box center [193, 220] width 223 height 52
drag, startPoint x: 154, startPoint y: 280, endPoint x: 65, endPoint y: 269, distance: 89.8
click at [64, 269] on div "Currently retired. Not happy with their relationship with broker-dealer. Has AD…" at bounding box center [193, 314] width 261 height 482
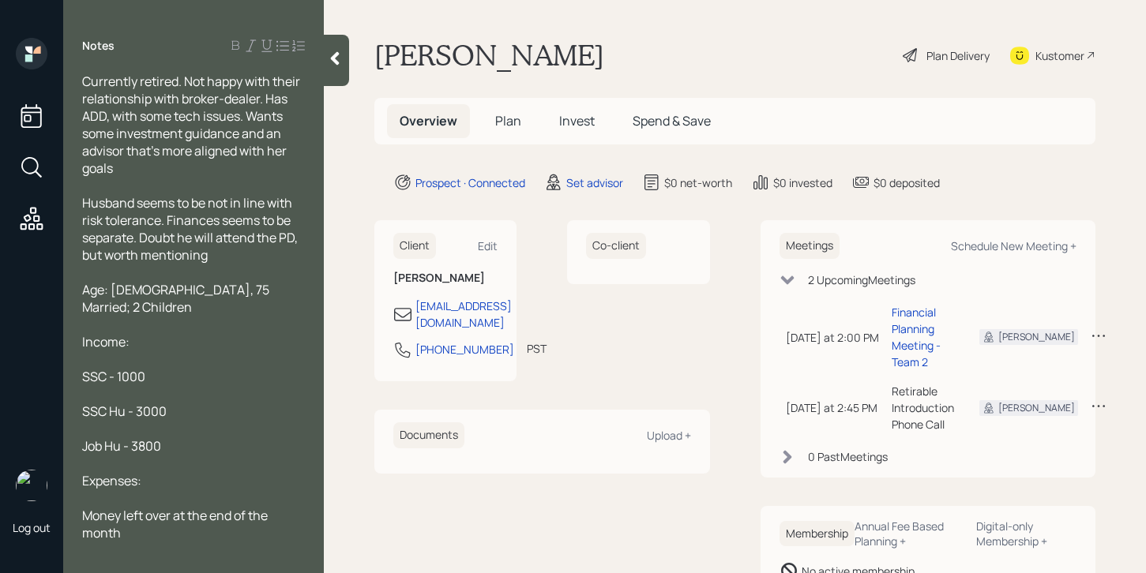
click at [183, 99] on span "Currently retired. Not happy with their relationship with broker-dealer. Has AD…" at bounding box center [192, 125] width 220 height 104
click at [262, 103] on span "Currently retired. Not happy with their relationship with broker-dealer. Has AD…" at bounding box center [192, 125] width 220 height 104
click at [225, 169] on div "Currently retired. Not happy with their relationship with broker-dealer.s Has A…" at bounding box center [193, 125] width 223 height 104
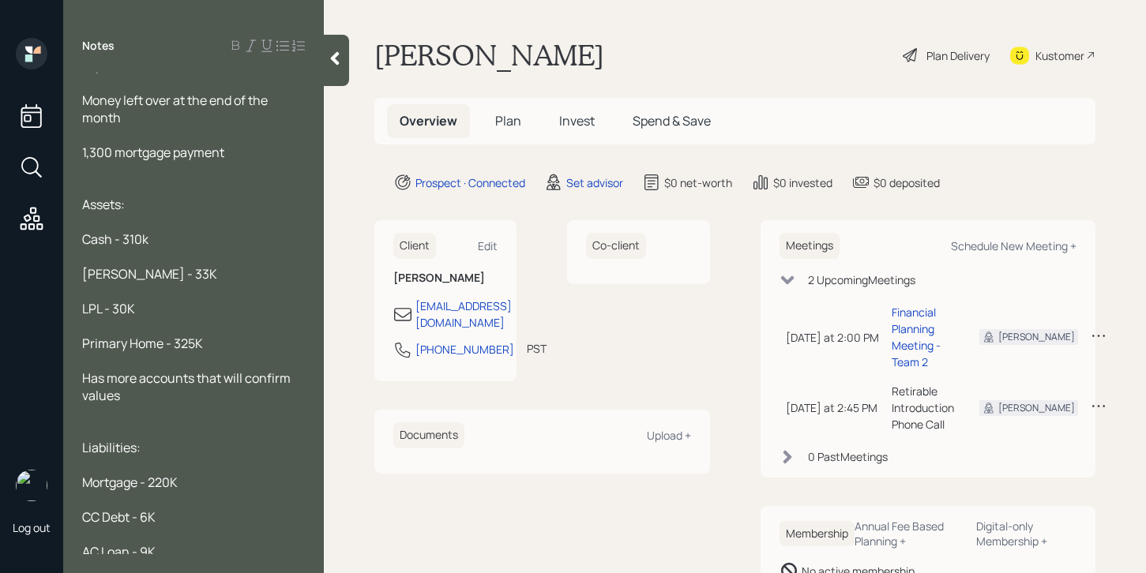
scroll to position [438, 0]
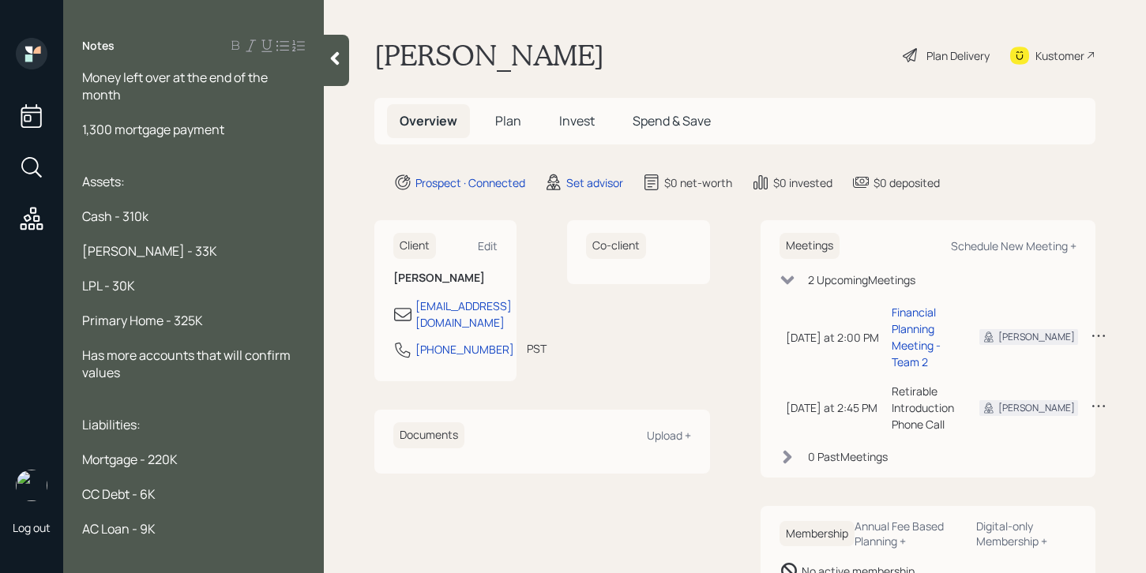
click at [230, 347] on span "Has more accounts that will confirm values" at bounding box center [187, 364] width 211 height 35
click at [226, 347] on span "Has more accounts that will confirm values" at bounding box center [187, 364] width 211 height 35
click at [213, 354] on div "Has more accounts that she will confirm values" at bounding box center [193, 364] width 223 height 35
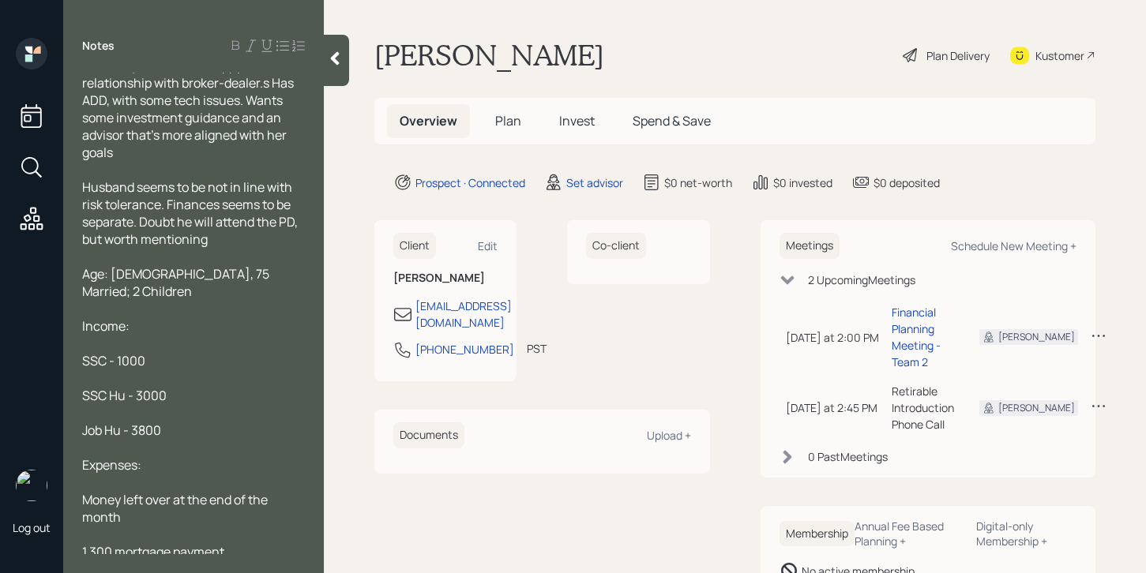
scroll to position [0, 0]
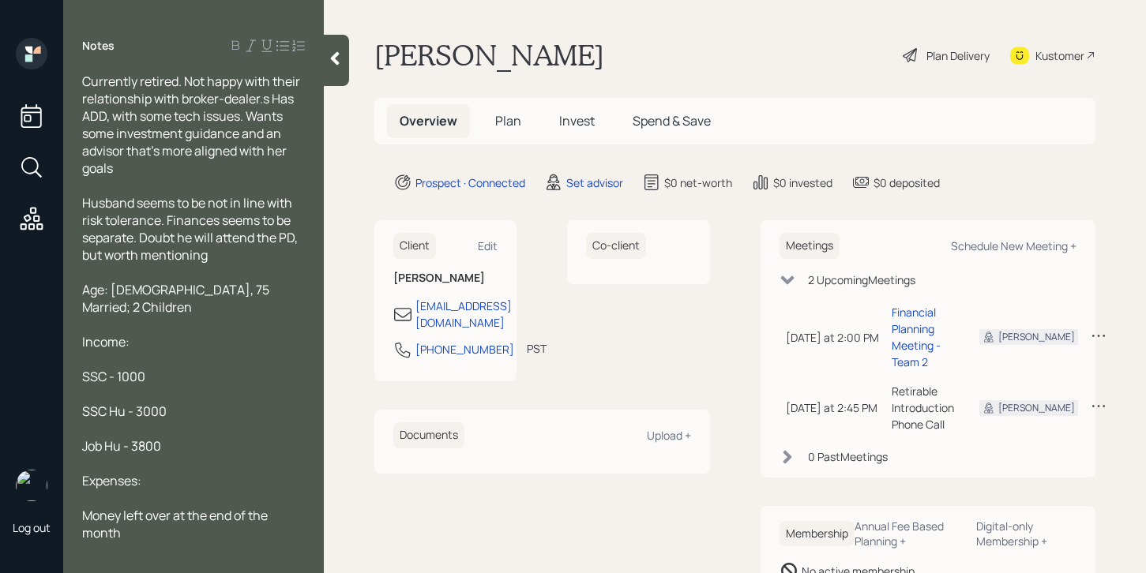
click at [331, 56] on icon at bounding box center [335, 59] width 16 height 16
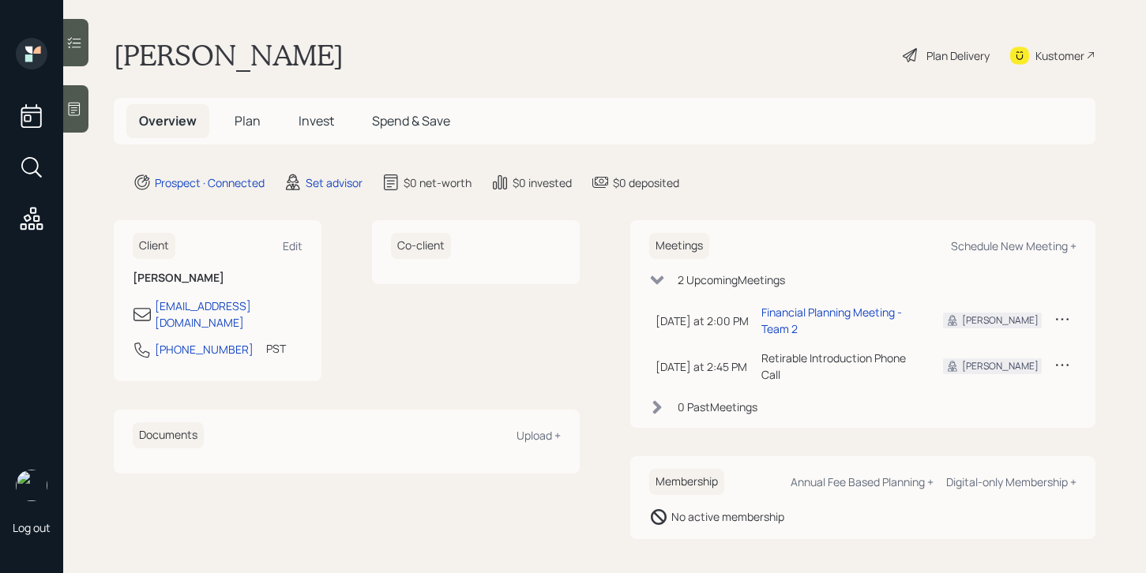
click at [67, 126] on div at bounding box center [75, 108] width 25 height 47
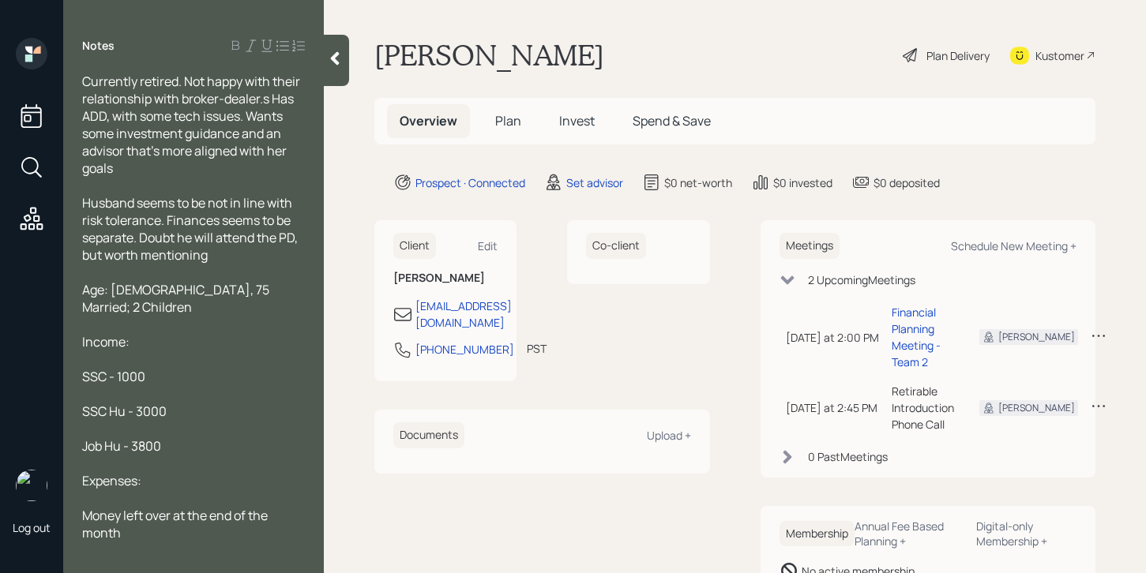
scroll to position [438, 0]
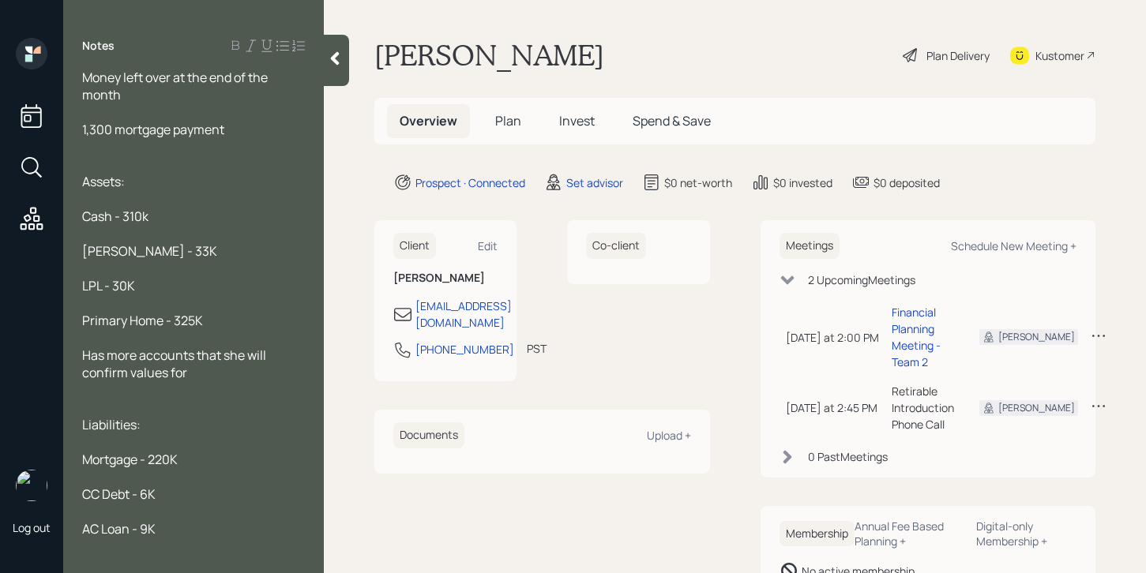
click at [184, 243] on div "[PERSON_NAME] - 33K" at bounding box center [193, 251] width 223 height 17
click at [87, 243] on span "[PERSON_NAME] - 33K" at bounding box center [149, 251] width 135 height 17
click at [203, 243] on div "[PERSON_NAME] - 33K" at bounding box center [193, 251] width 223 height 17
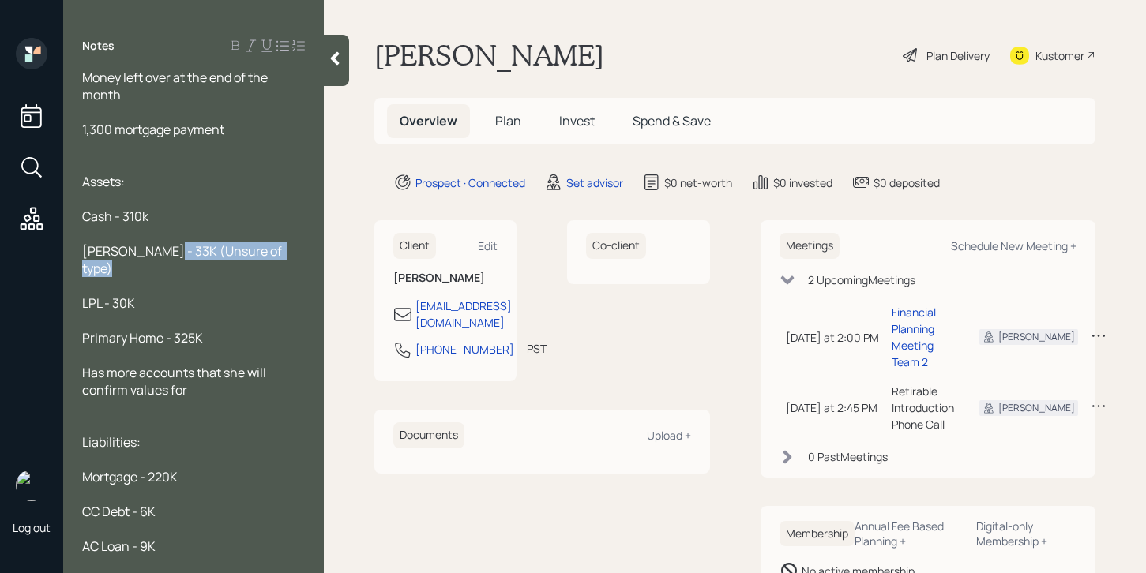
drag, startPoint x: 264, startPoint y: 242, endPoint x: 164, endPoint y: 233, distance: 100.7
click at [164, 233] on div "Currently retired. Not happy with their relationship with broker-dealer.s Has A…" at bounding box center [193, 112] width 223 height 956
copy span "(Unsure of type)"
click at [175, 295] on div "LPL - 30K" at bounding box center [193, 303] width 223 height 17
click at [242, 364] on div "Has more accounts that she will confirm values for" at bounding box center [193, 381] width 223 height 35
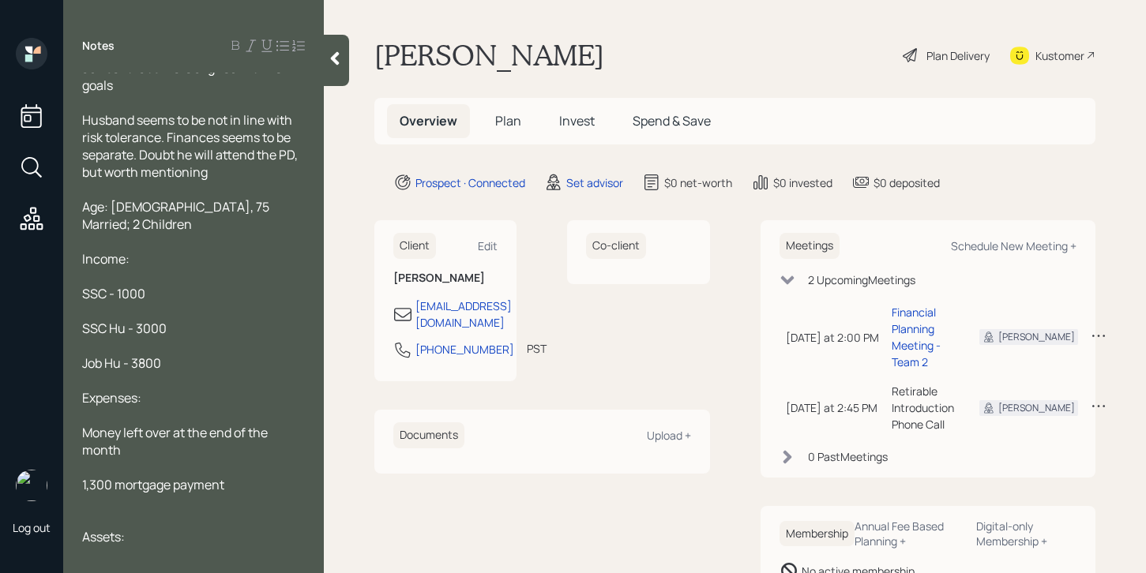
scroll to position [0, 0]
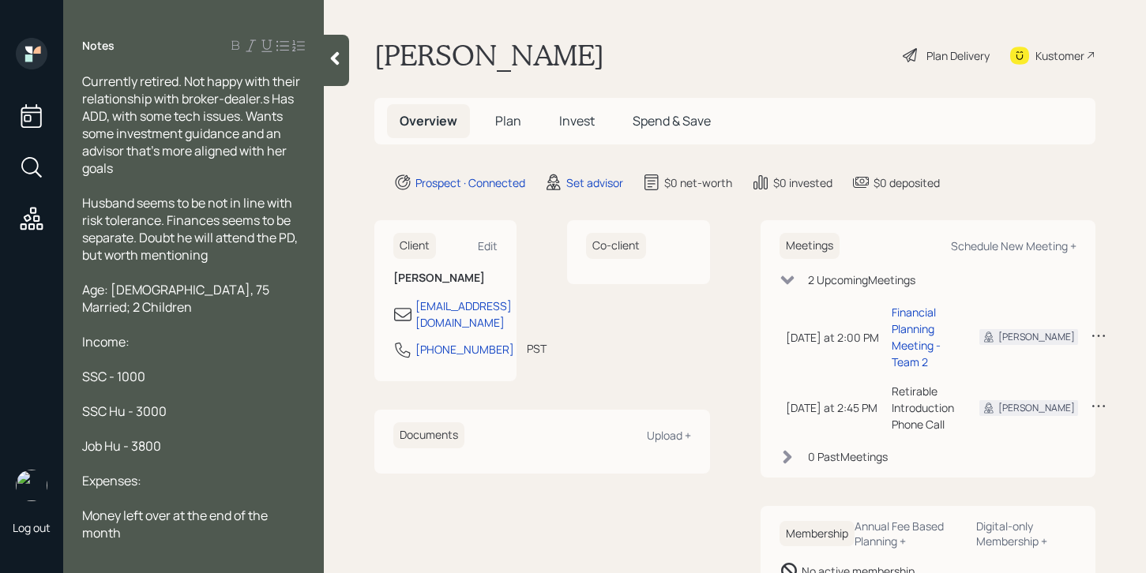
click at [332, 58] on icon at bounding box center [335, 58] width 9 height 13
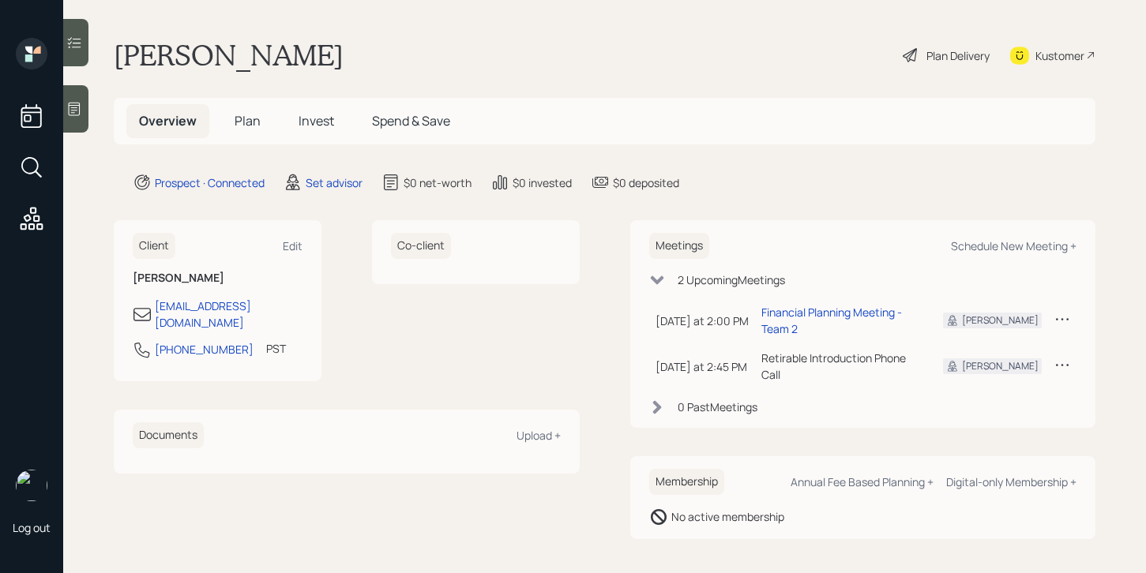
click at [75, 139] on main "[PERSON_NAME] Plan Delivery Kustomer Overview Plan Invest Spend & Save Prospect…" at bounding box center [604, 286] width 1083 height 573
click at [75, 118] on div at bounding box center [75, 108] width 25 height 47
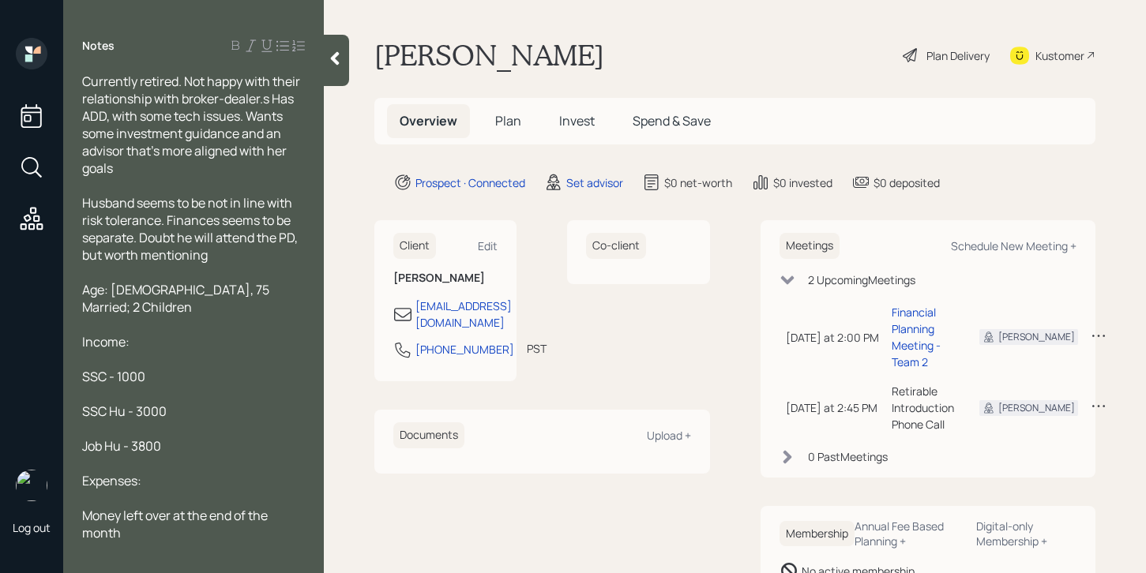
click at [268, 283] on div "Age: [DEMOGRAPHIC_DATA], 75 Married; 2 Children" at bounding box center [193, 298] width 223 height 35
click at [325, 76] on div at bounding box center [336, 60] width 25 height 51
